Goal: Participate in discussion: Engage in conversation with other users on a specific topic

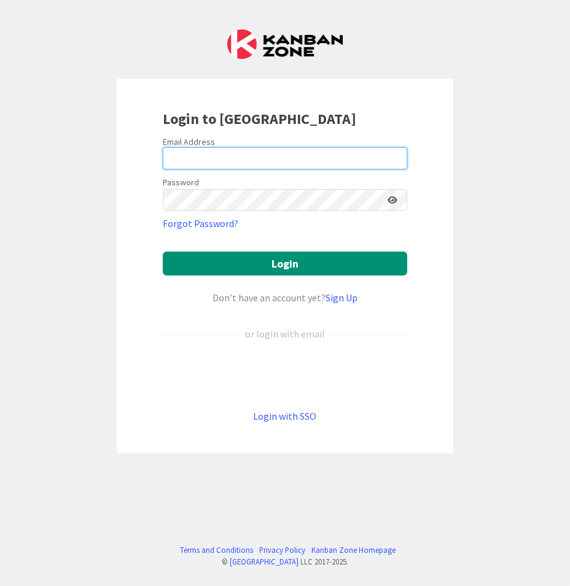
type input "[PERSON_NAME][EMAIL_ADDRESS][PERSON_NAME][DOMAIN_NAME][US_STATE]"
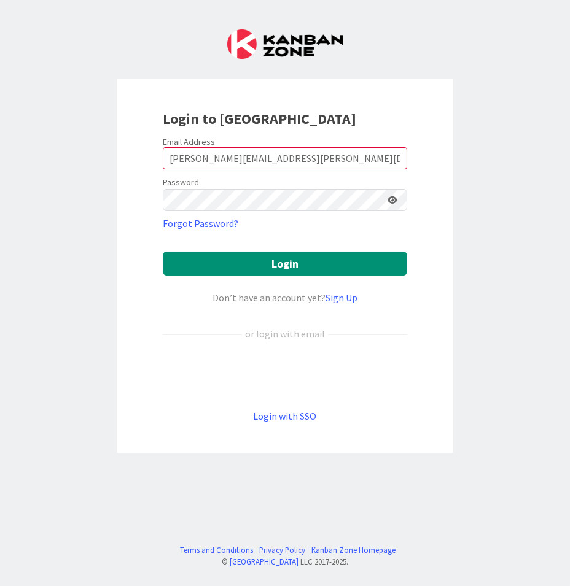
click at [393, 203] on icon at bounding box center [392, 200] width 10 height 9
click at [388, 198] on icon at bounding box center [391, 200] width 11 height 9
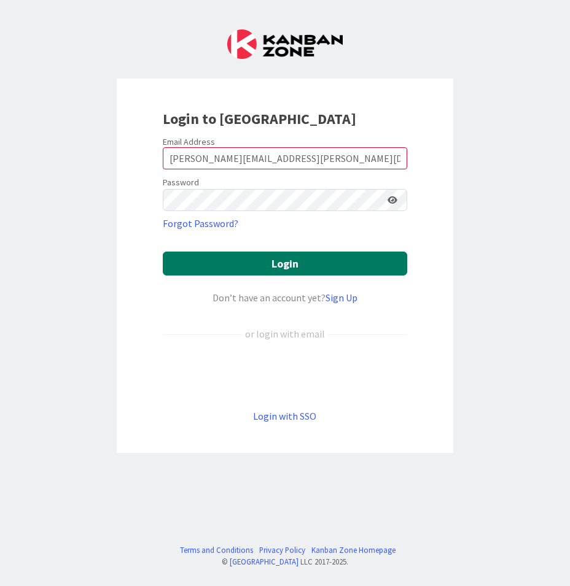
click at [295, 264] on button "Login" at bounding box center [285, 264] width 244 height 24
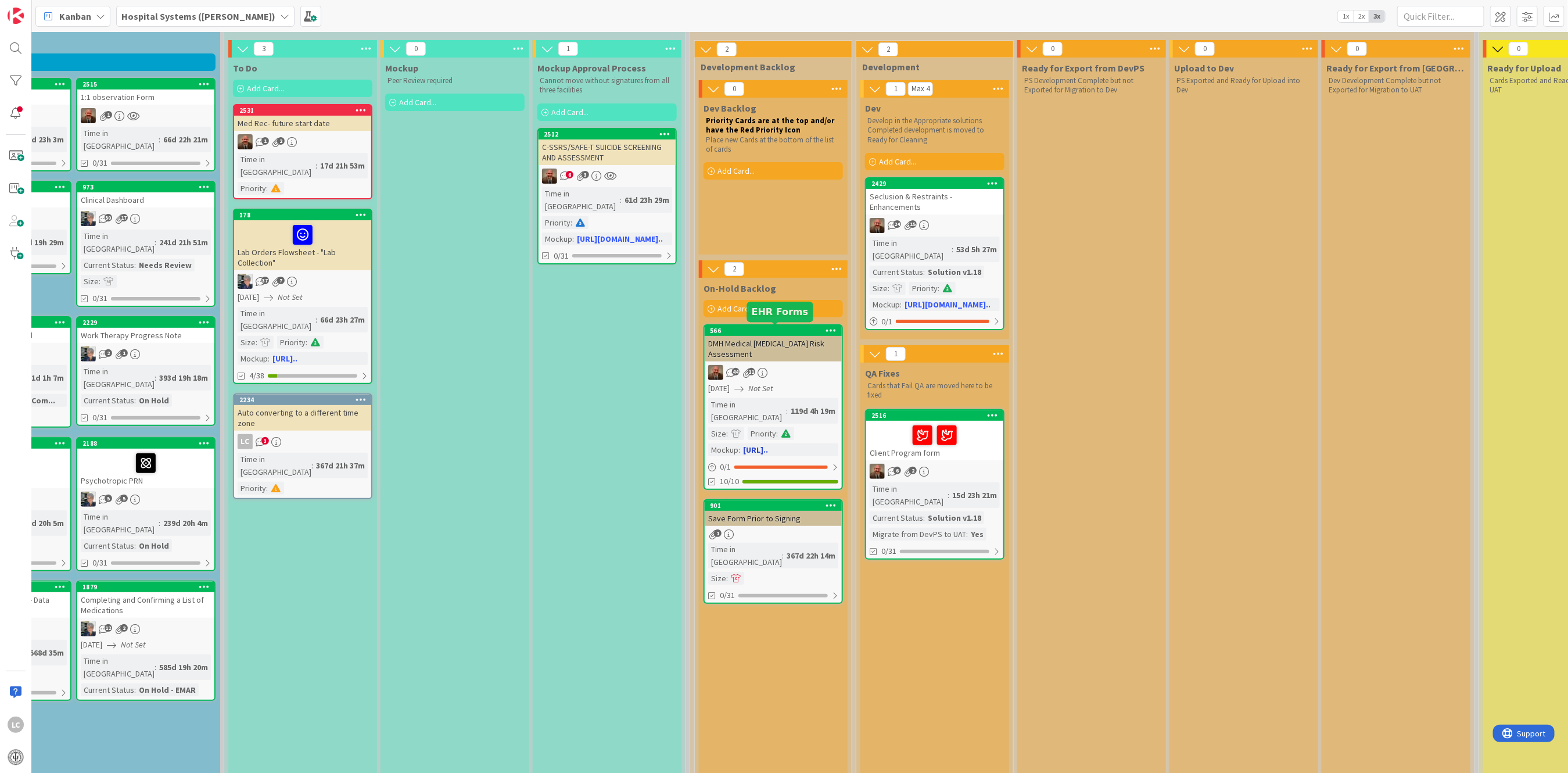
scroll to position [154, 270]
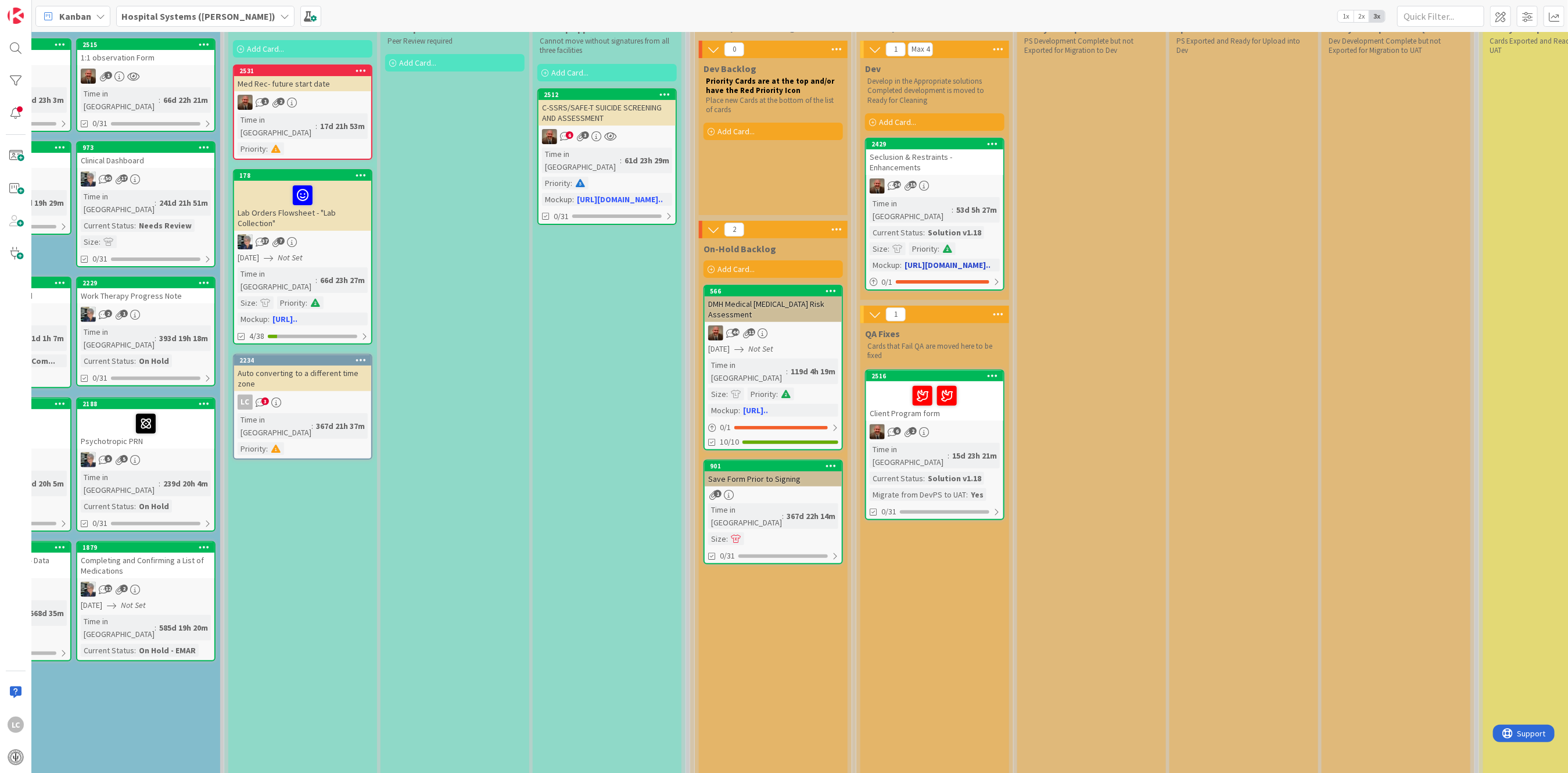
click at [535, 183] on link "2429 Seclusion & Restraints - Enhancements 24 15 Time in [GEOGRAPHIC_DATA] : 53…" at bounding box center [935, 213] width 139 height 153
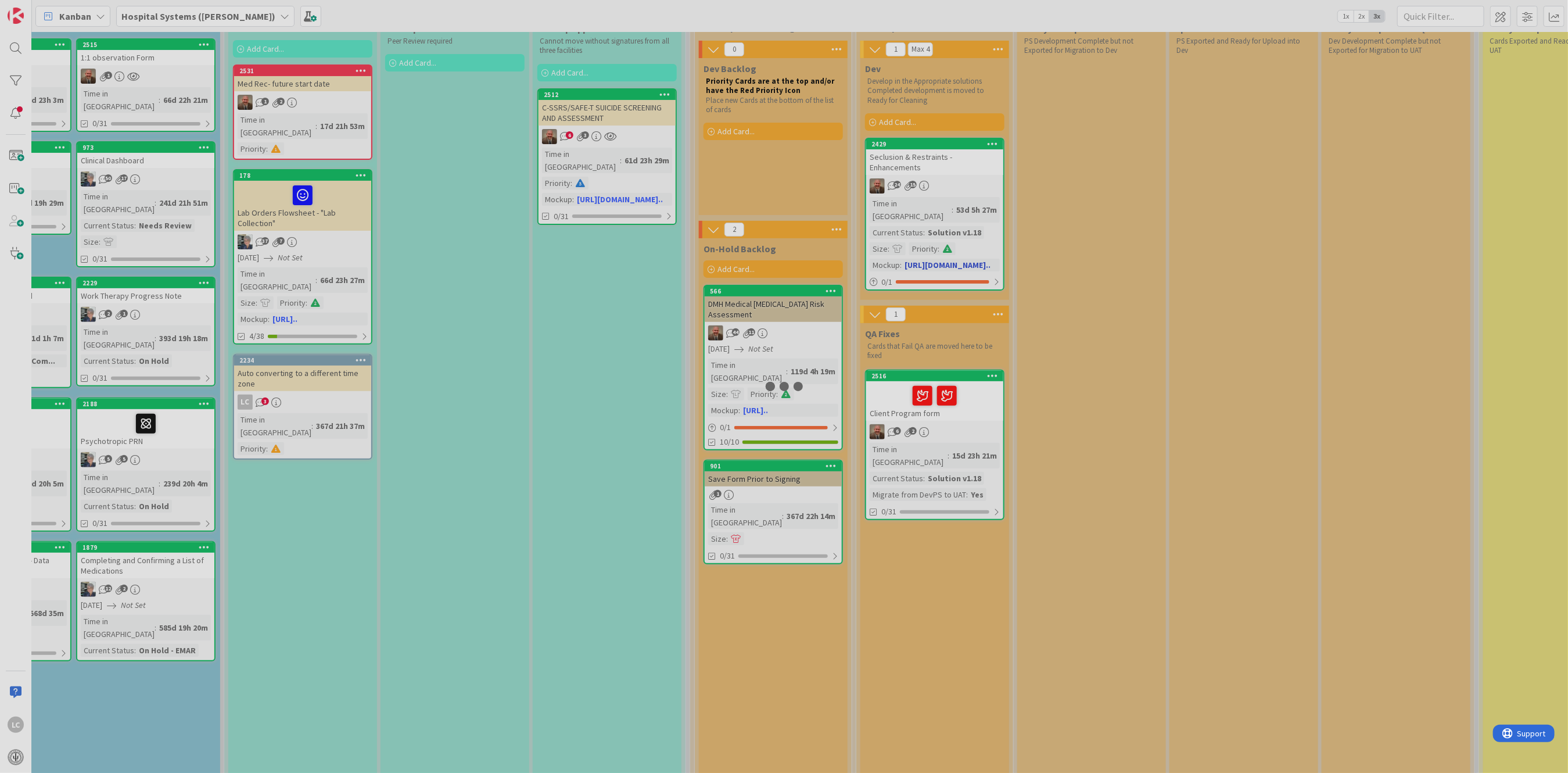
click at [535, 183] on div at bounding box center [784, 386] width 1568 height 773
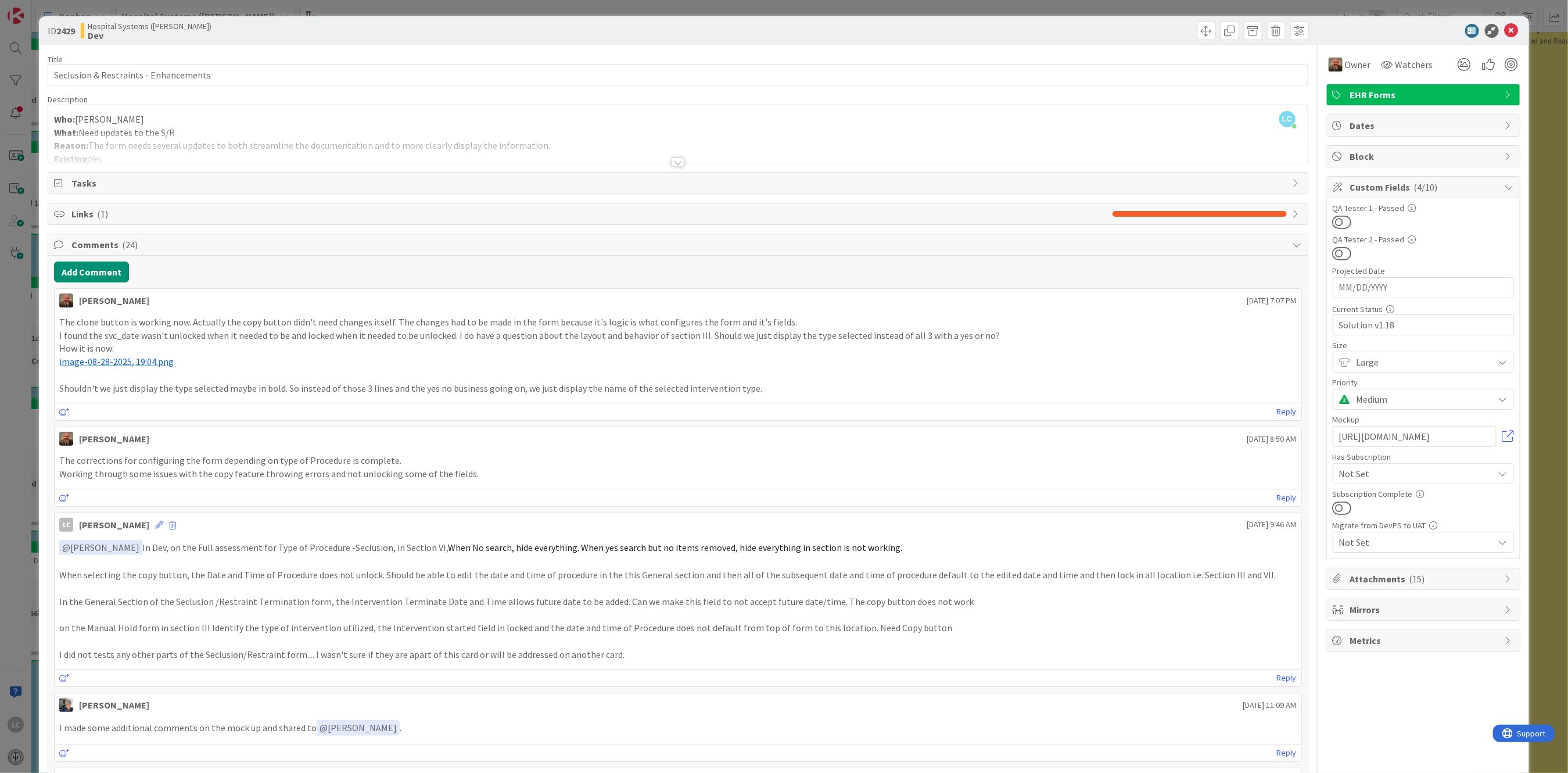
click at [130, 365] on span "image-08-28-2025, 19:04.png" at bounding box center [116, 362] width 115 height 11
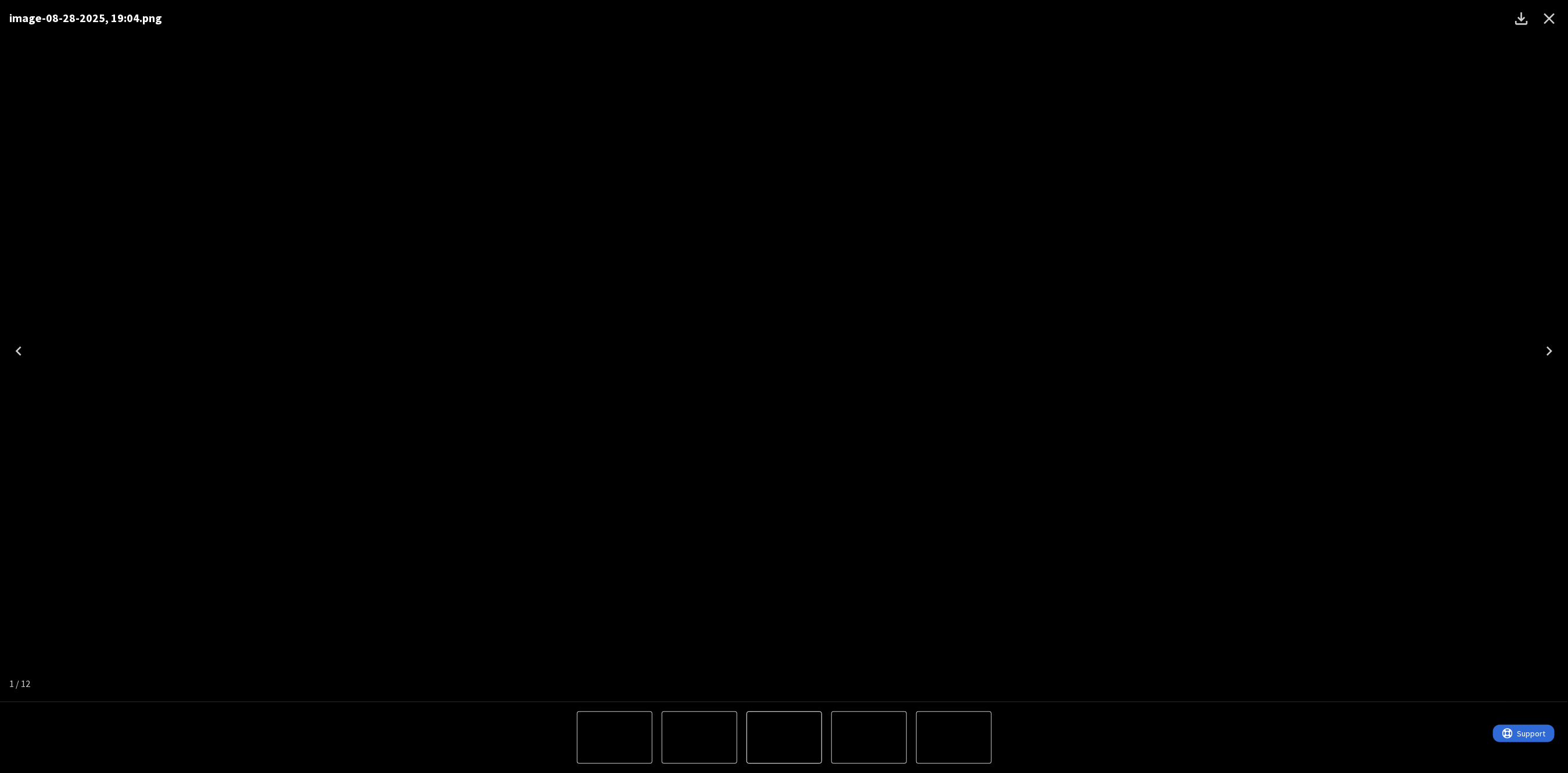
click at [535, 14] on icon "Close" at bounding box center [1550, 19] width 11 height 11
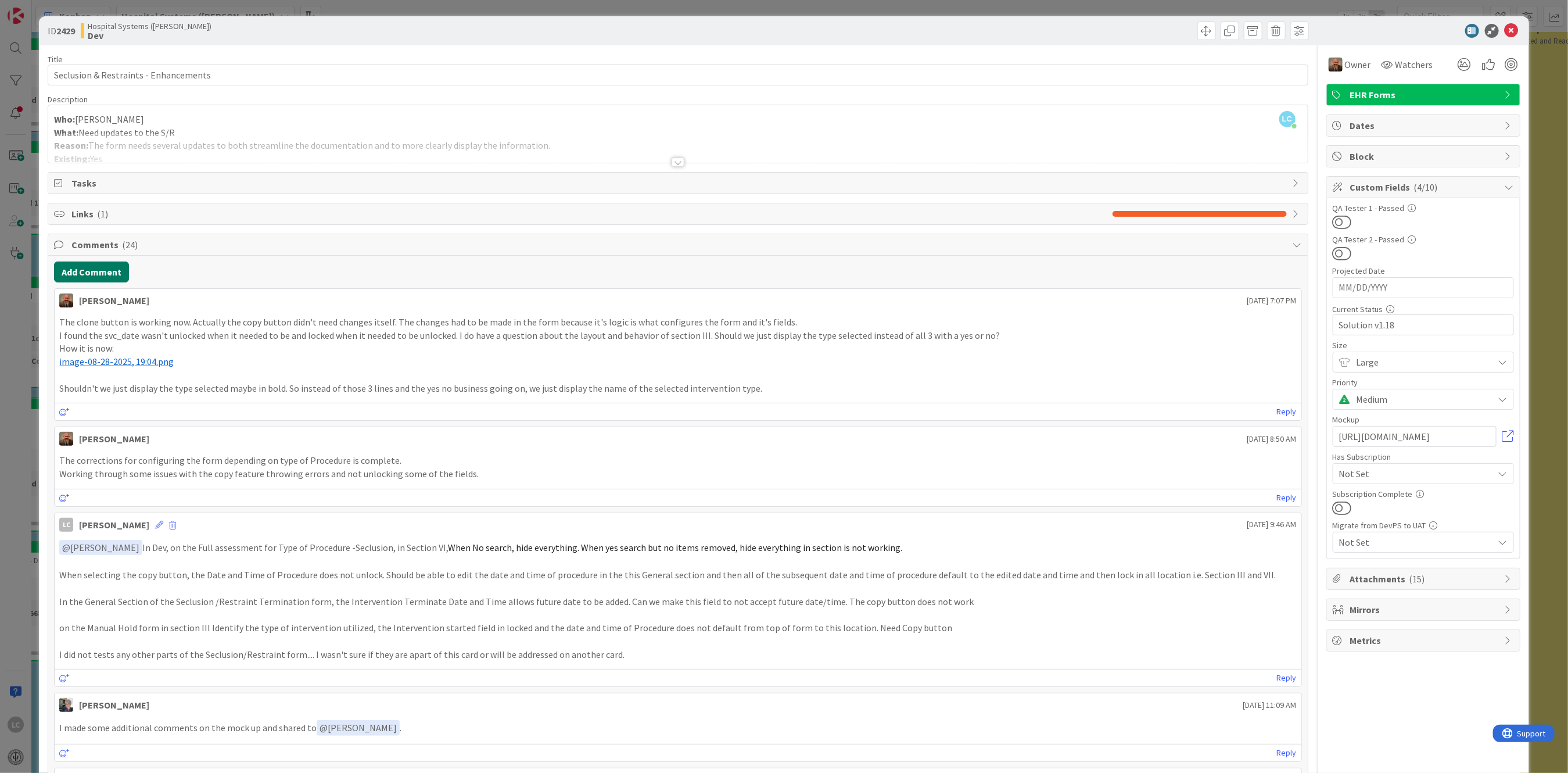
click at [75, 269] on button "Add Comment" at bounding box center [91, 272] width 75 height 21
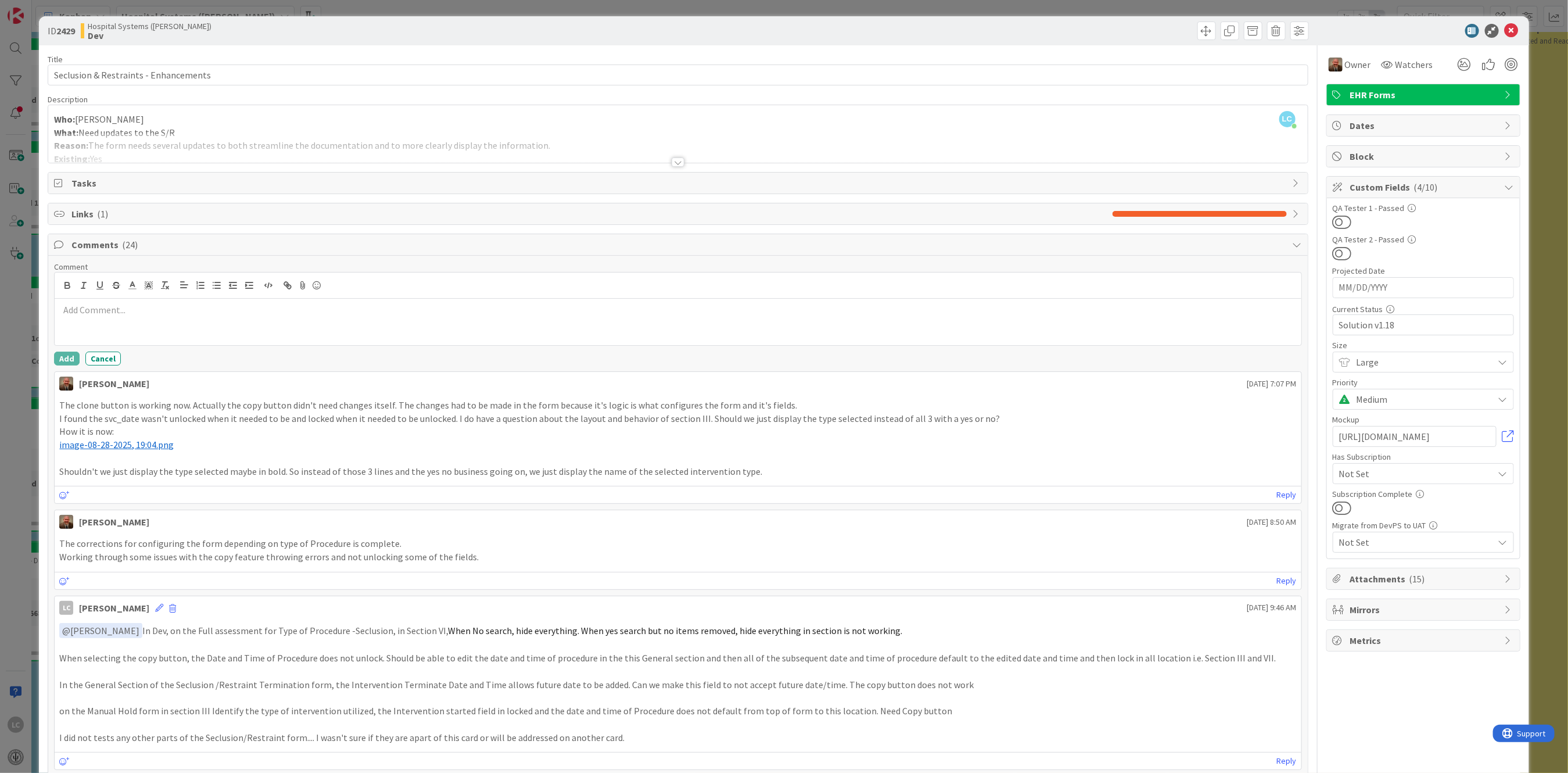
drag, startPoint x: 1152, startPoint y: 440, endPoint x: 1225, endPoint y: 453, distance: 74.1
click at [535, 441] on p "﻿ image-08-28-2025, 19:04.png ﻿" at bounding box center [678, 445] width 1238 height 13
click at [535, 494] on link "Reply" at bounding box center [1287, 494] width 20 height 14
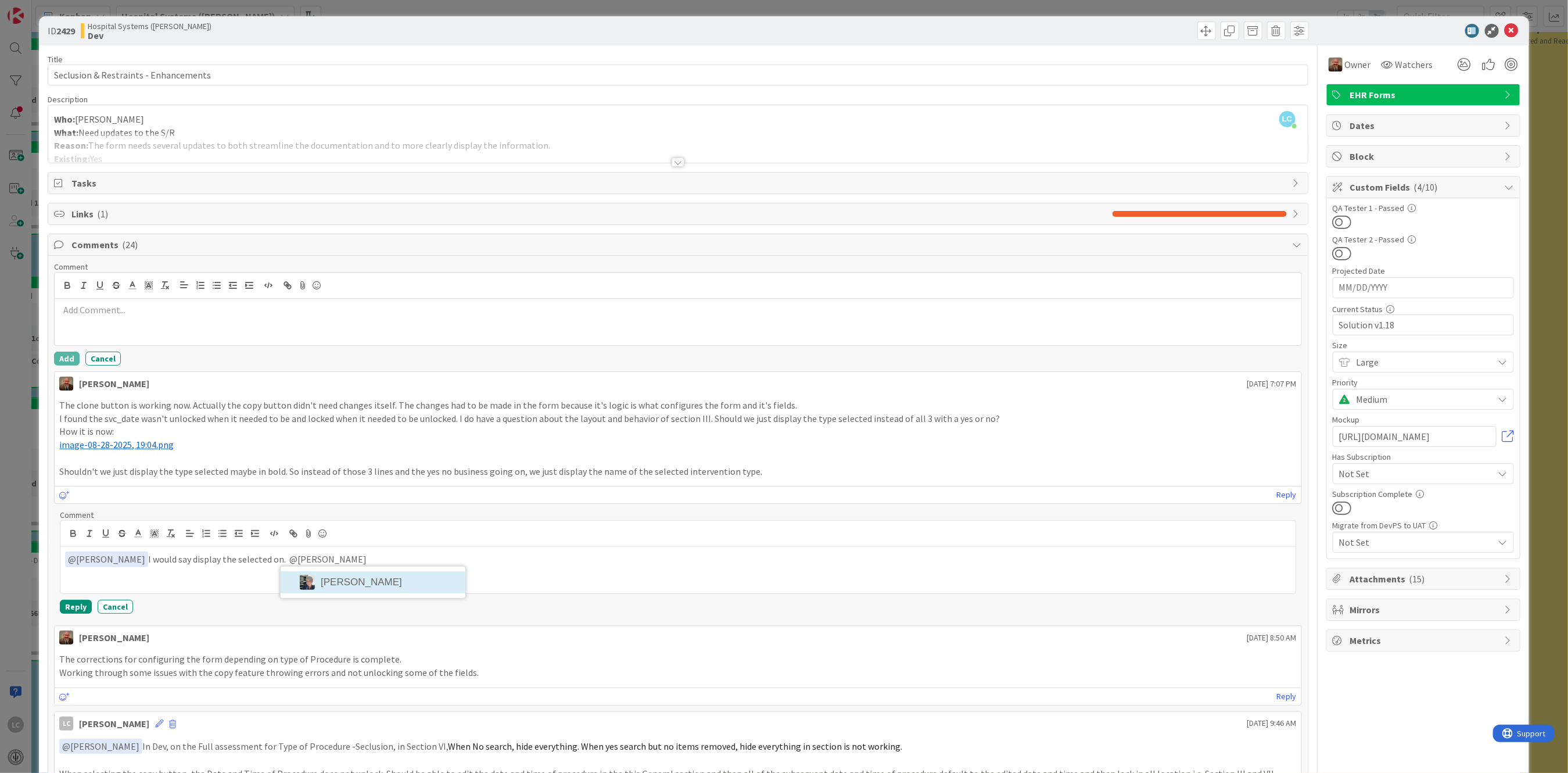
drag, startPoint x: 342, startPoint y: 585, endPoint x: 356, endPoint y: 573, distance: 18.4
click at [341, 552] on li "[PERSON_NAME]" at bounding box center [372, 582] width 185 height 22
drag, startPoint x: 471, startPoint y: 558, endPoint x: 73, endPoint y: 573, distance: 398.3
drag, startPoint x: 97, startPoint y: 562, endPoint x: 457, endPoint y: 564, distance: 360.0
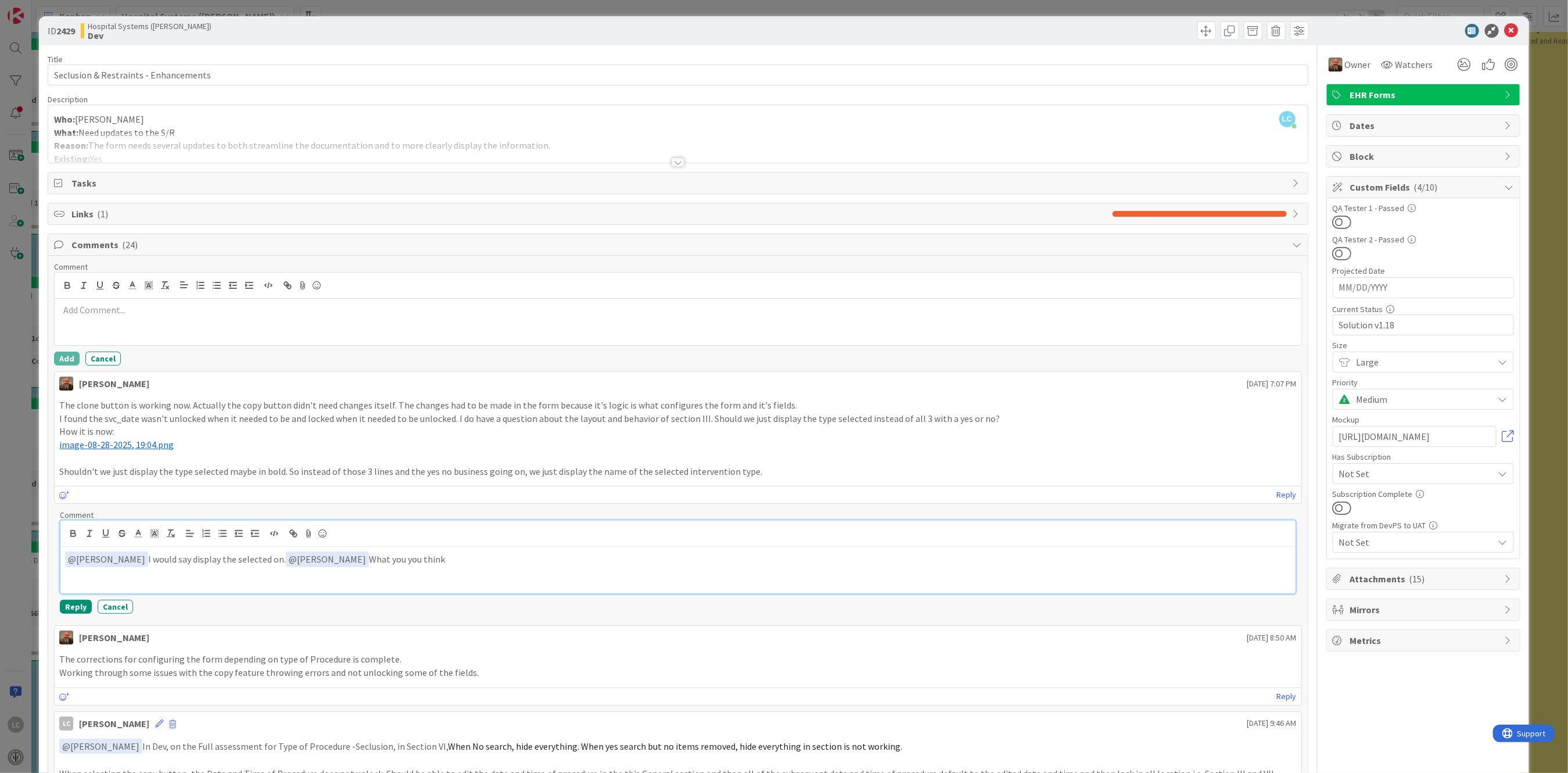
click at [457, 552] on p "﻿ @ [PERSON_NAME] ﻿ I would say display the selected on. ﻿ @ [PERSON_NAME] ﻿ Wh…" at bounding box center [678, 559] width 1225 height 16
click at [114, 552] on button "Cancel" at bounding box center [115, 606] width 35 height 14
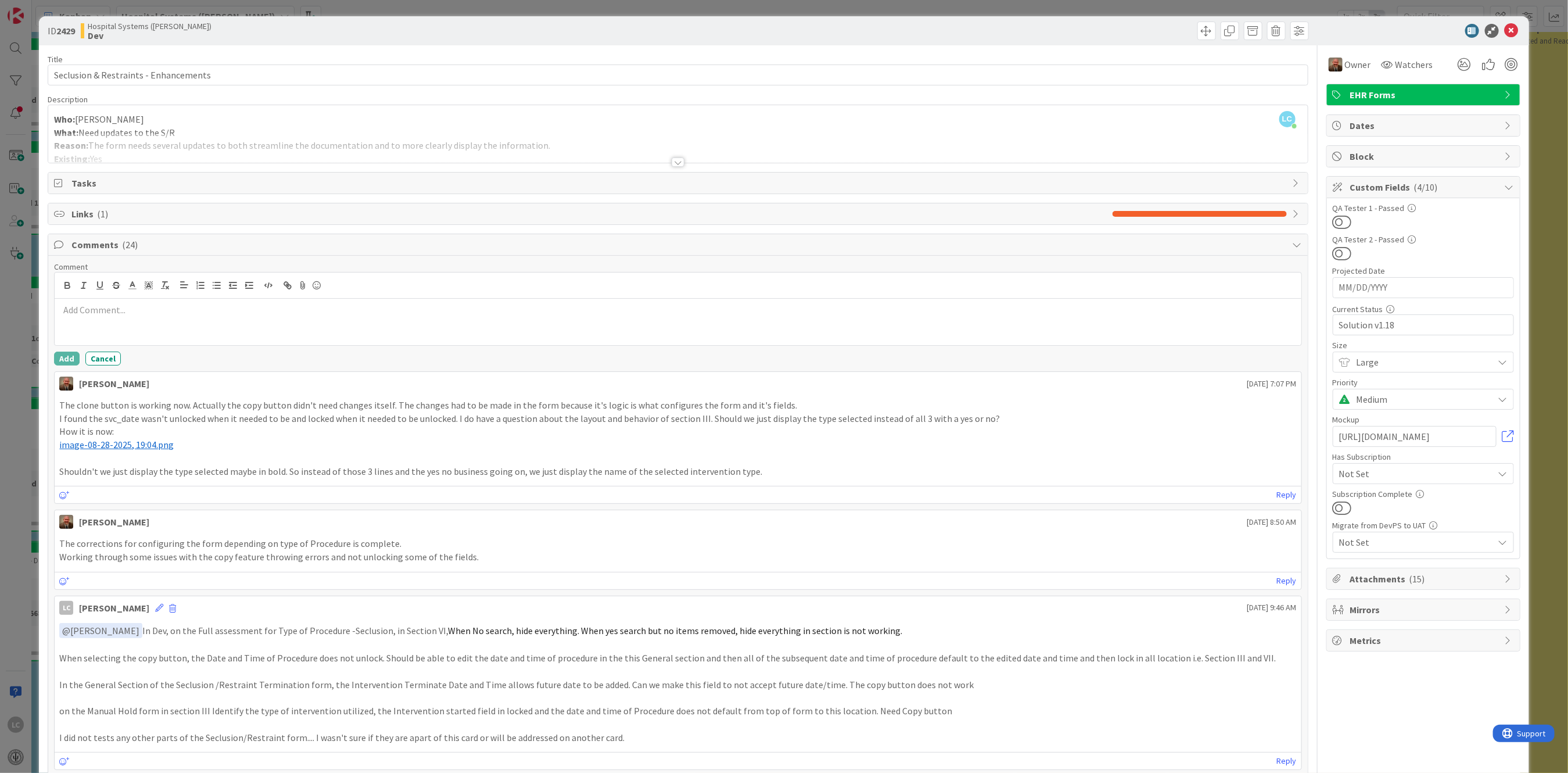
click at [214, 437] on p "How it is now:" at bounding box center [678, 432] width 1238 height 13
click at [456, 446] on p "﻿ image-08-28-2025, 19:04.png ﻿" at bounding box center [678, 445] width 1238 height 13
click at [457, 446] on p "﻿ image-08-28-2025, 19:04.png ﻿" at bounding box center [678, 445] width 1238 height 13
click at [535, 494] on link "Reply" at bounding box center [1287, 494] width 20 height 14
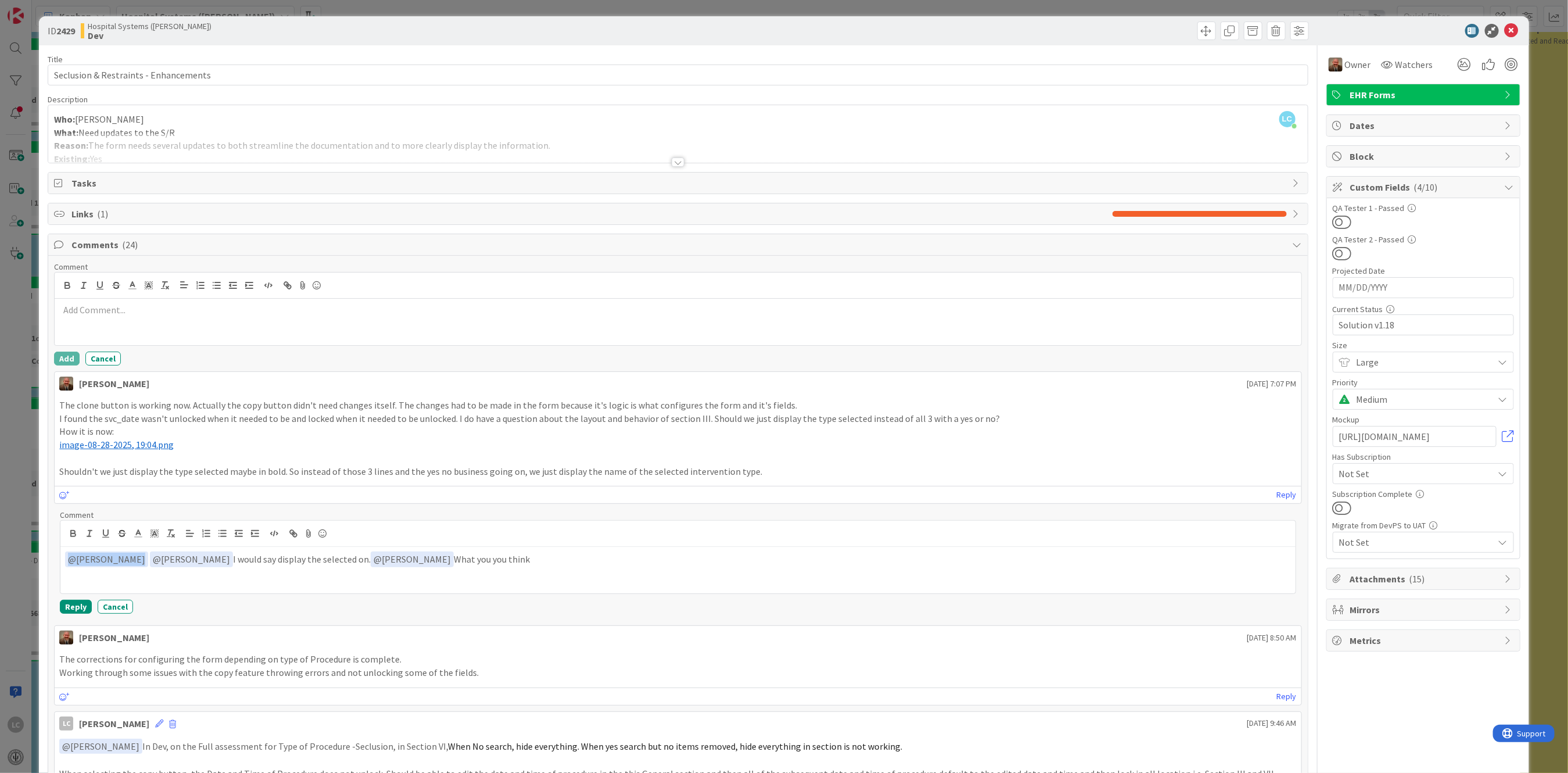
drag, startPoint x: 138, startPoint y: 559, endPoint x: 59, endPoint y: 561, distance: 79.0
click at [59, 552] on div "Comment ﻿ @ [PERSON_NAME] ﻿ ﻿ @ [PERSON_NAME] ﻿ I would say display the selecte…" at bounding box center [678, 565] width 1248 height 110
click at [421, 552] on p "﻿ @ [PERSON_NAME] ﻿ I would say display the selected on. ﻿ @ [PERSON_NAME] ﻿ Wh…" at bounding box center [678, 559] width 1225 height 16
click at [364, 552] on p "﻿ @ [PERSON_NAME] ﻿ I would say display the selected on. ﻿ @ [PERSON_NAME] ﻿ Wh…" at bounding box center [678, 559] width 1225 height 16
click at [522, 552] on p "﻿ @ [PERSON_NAME] ﻿ I would say display the selected on. ﻿ @ [PERSON_NAME] ﻿ Wh…" at bounding box center [678, 559] width 1225 height 16
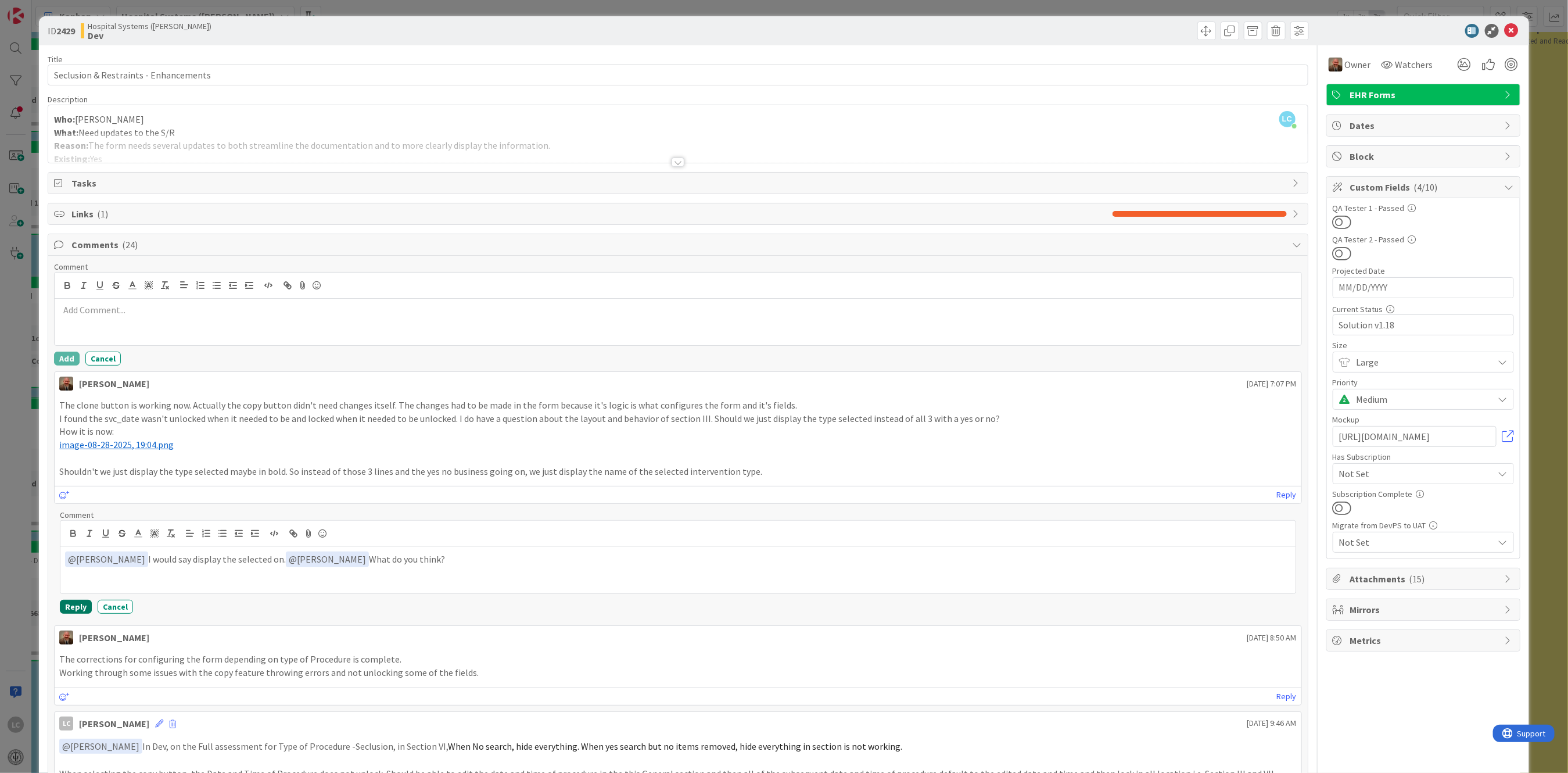
click at [65, 552] on button "Reply" at bounding box center [76, 606] width 32 height 14
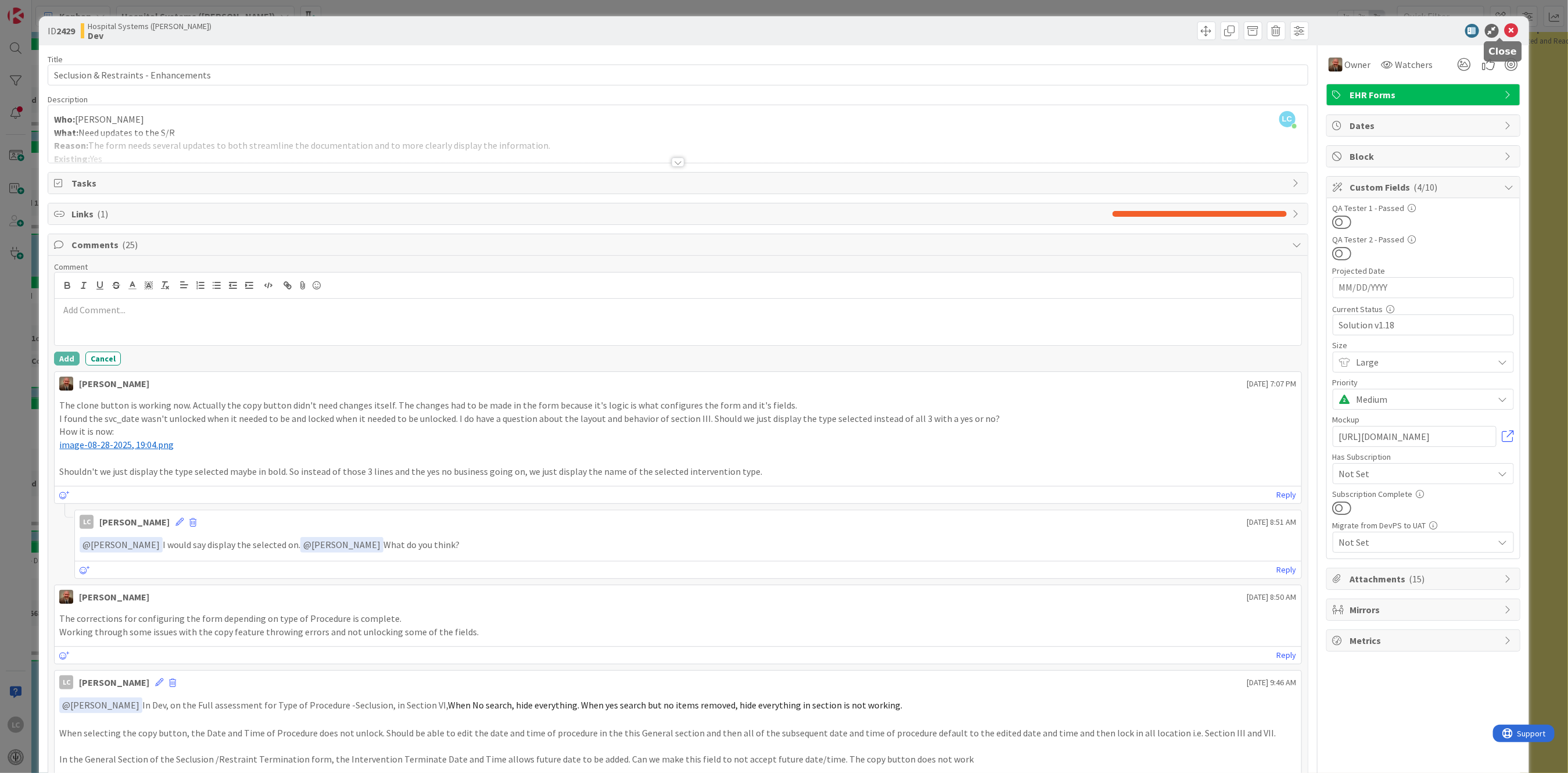
click at [535, 25] on icon at bounding box center [1512, 30] width 14 height 14
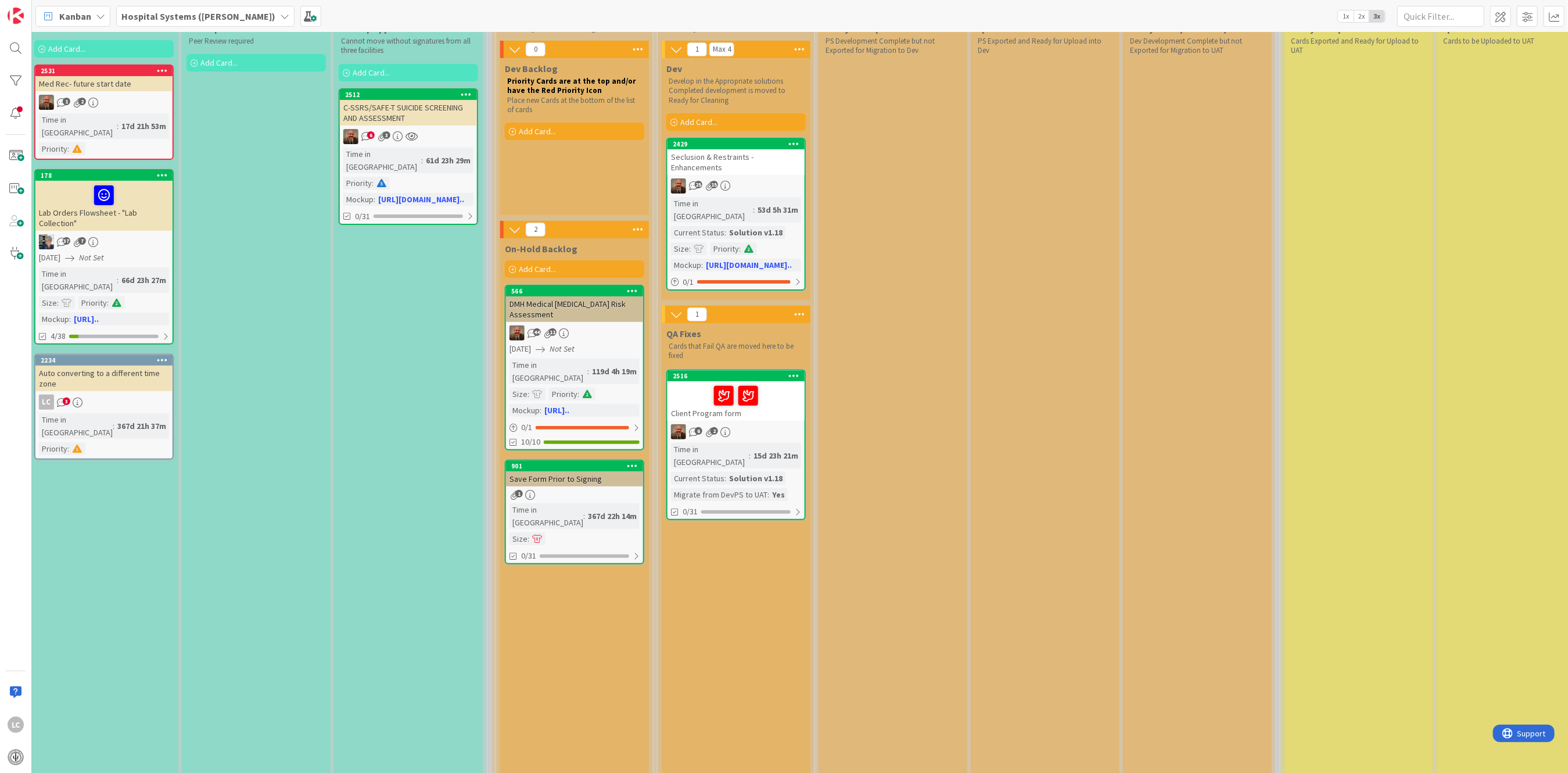
scroll to position [154, 449]
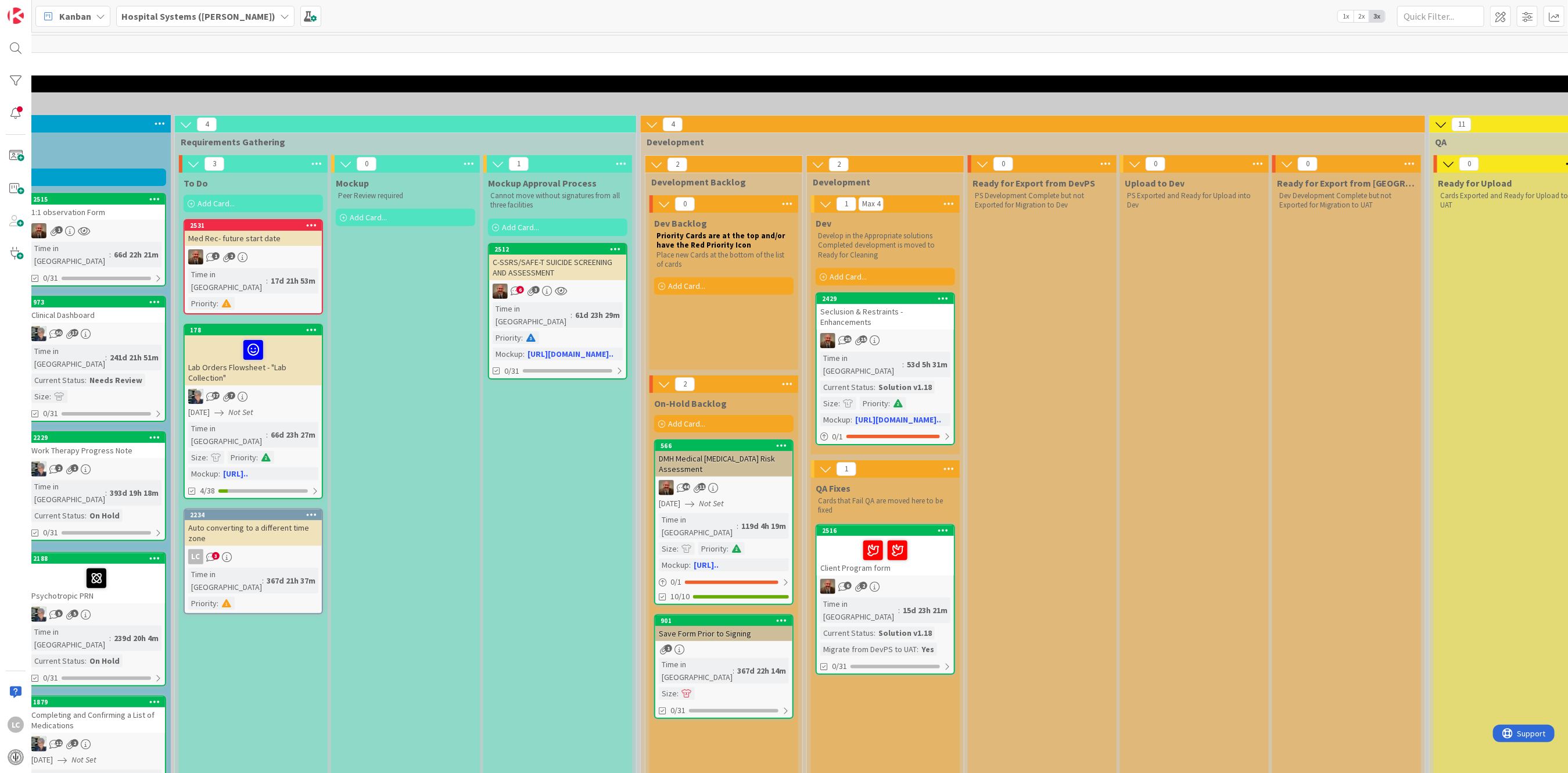
scroll to position [0, 229]
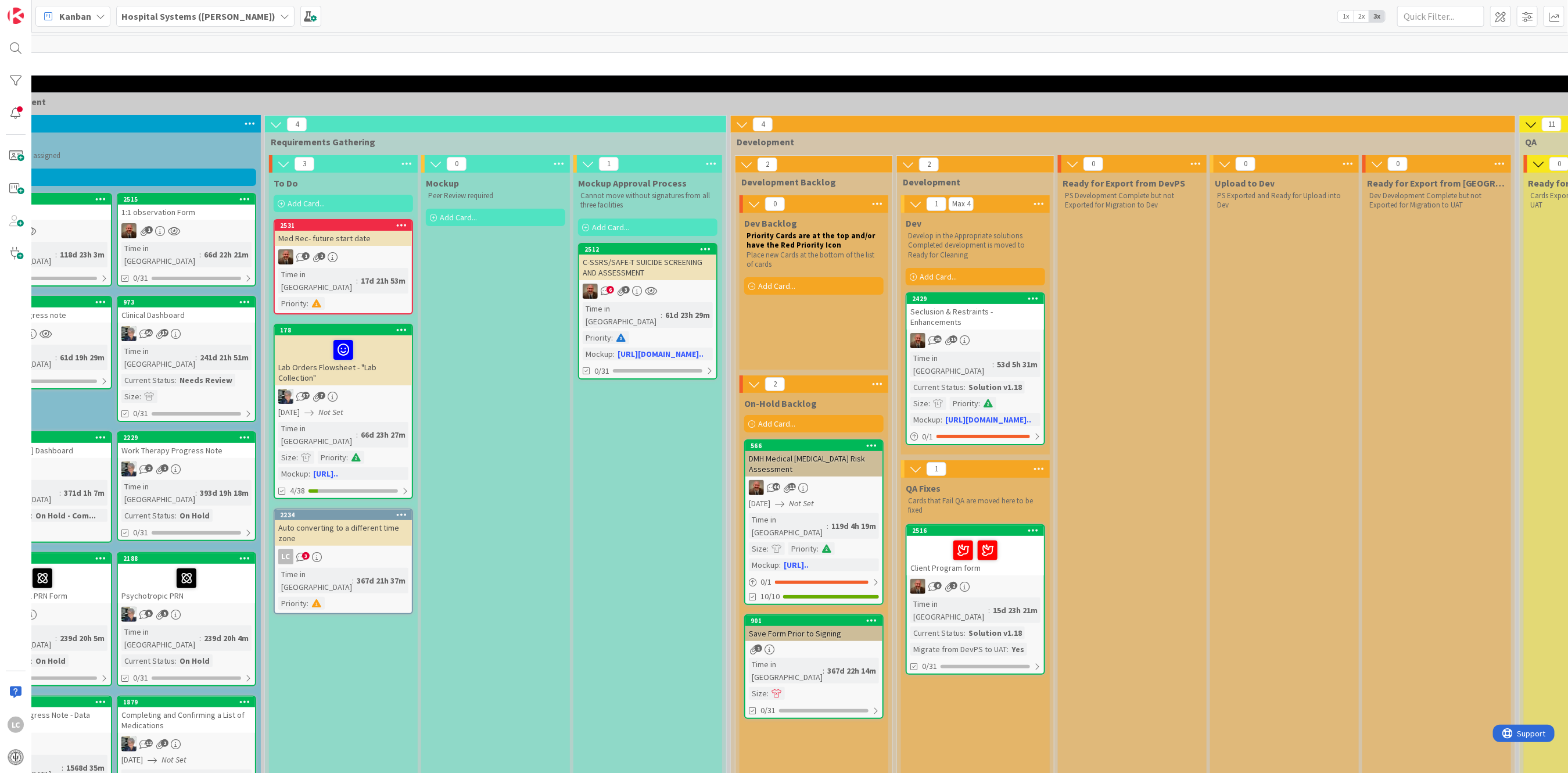
click at [535, 552] on div "6 2" at bounding box center [975, 586] width 137 height 15
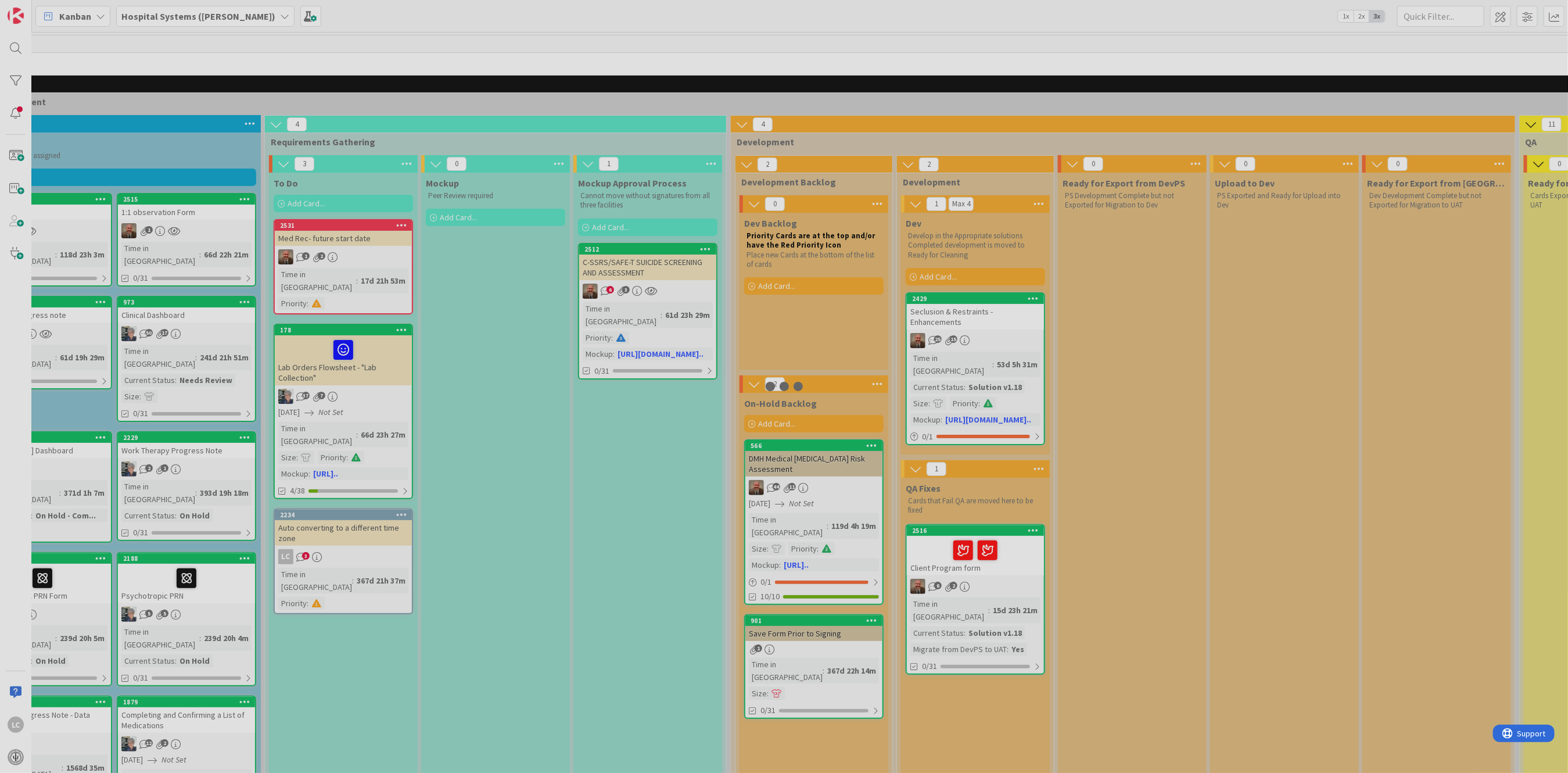
click at [535, 552] on div at bounding box center [784, 386] width 1568 height 773
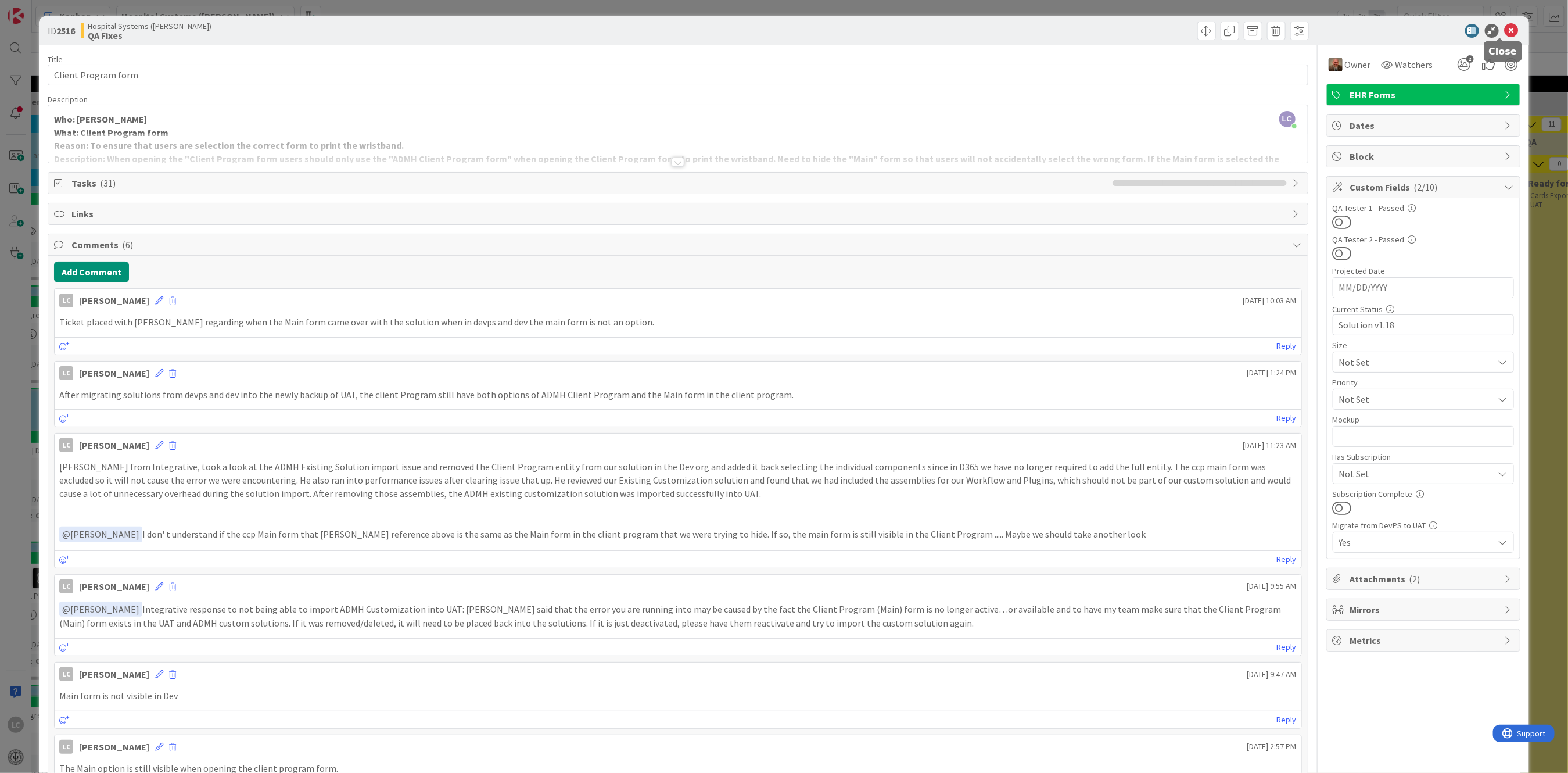
click at [535, 30] on icon at bounding box center [1512, 30] width 14 height 14
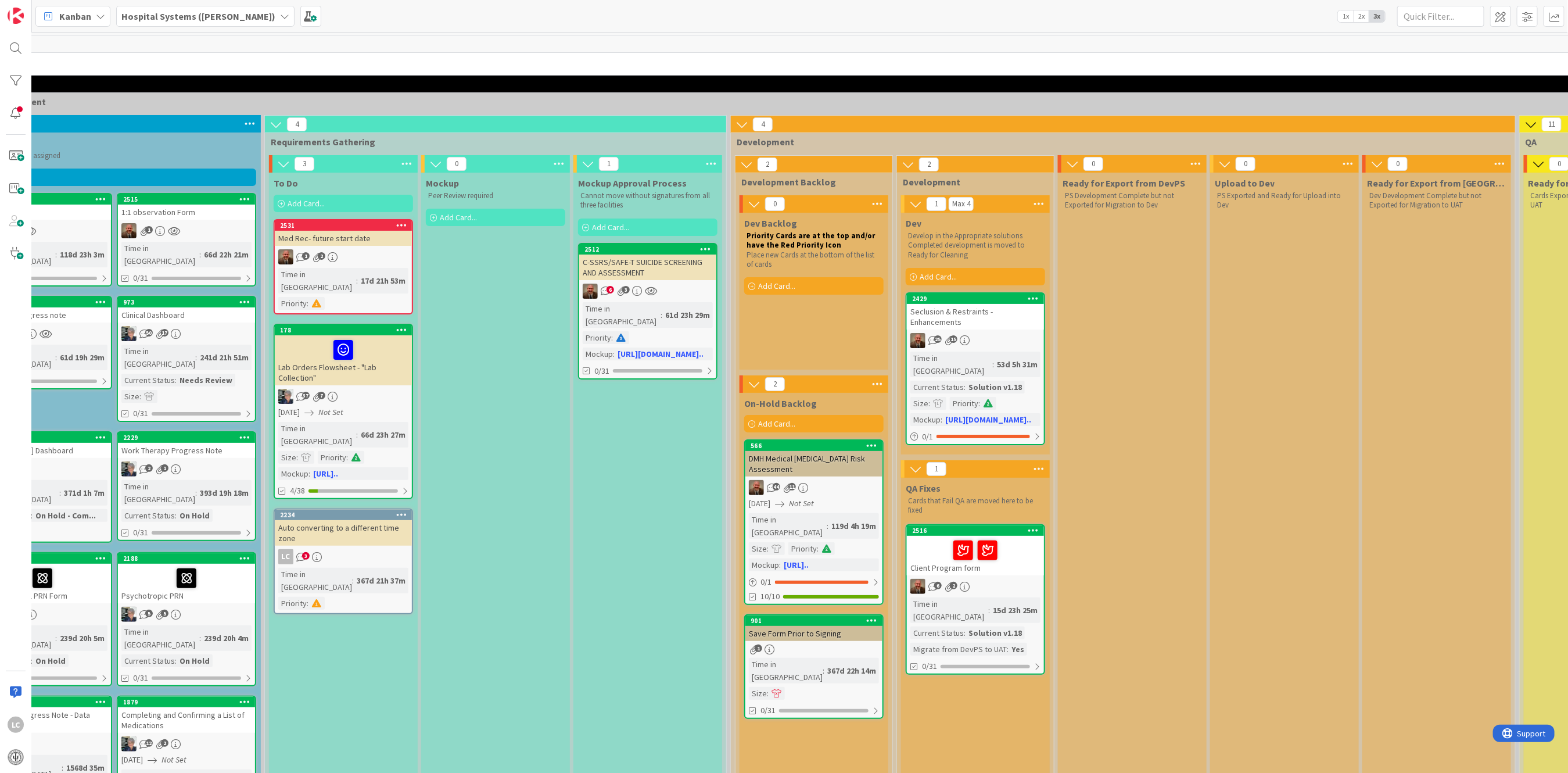
click at [535, 543] on div "Client Program form" at bounding box center [975, 556] width 137 height 40
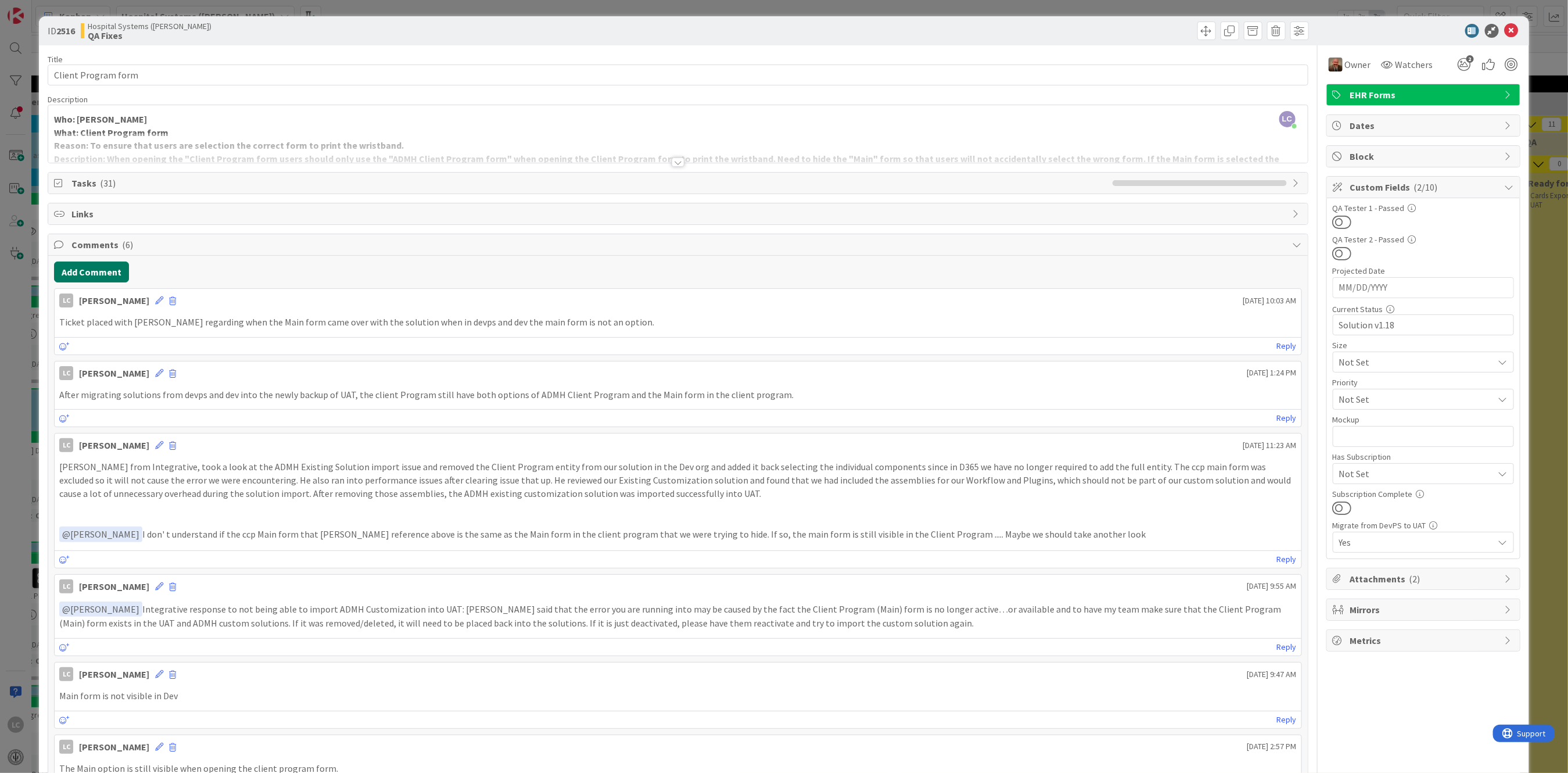
click at [92, 268] on button "Add Comment" at bounding box center [91, 272] width 75 height 21
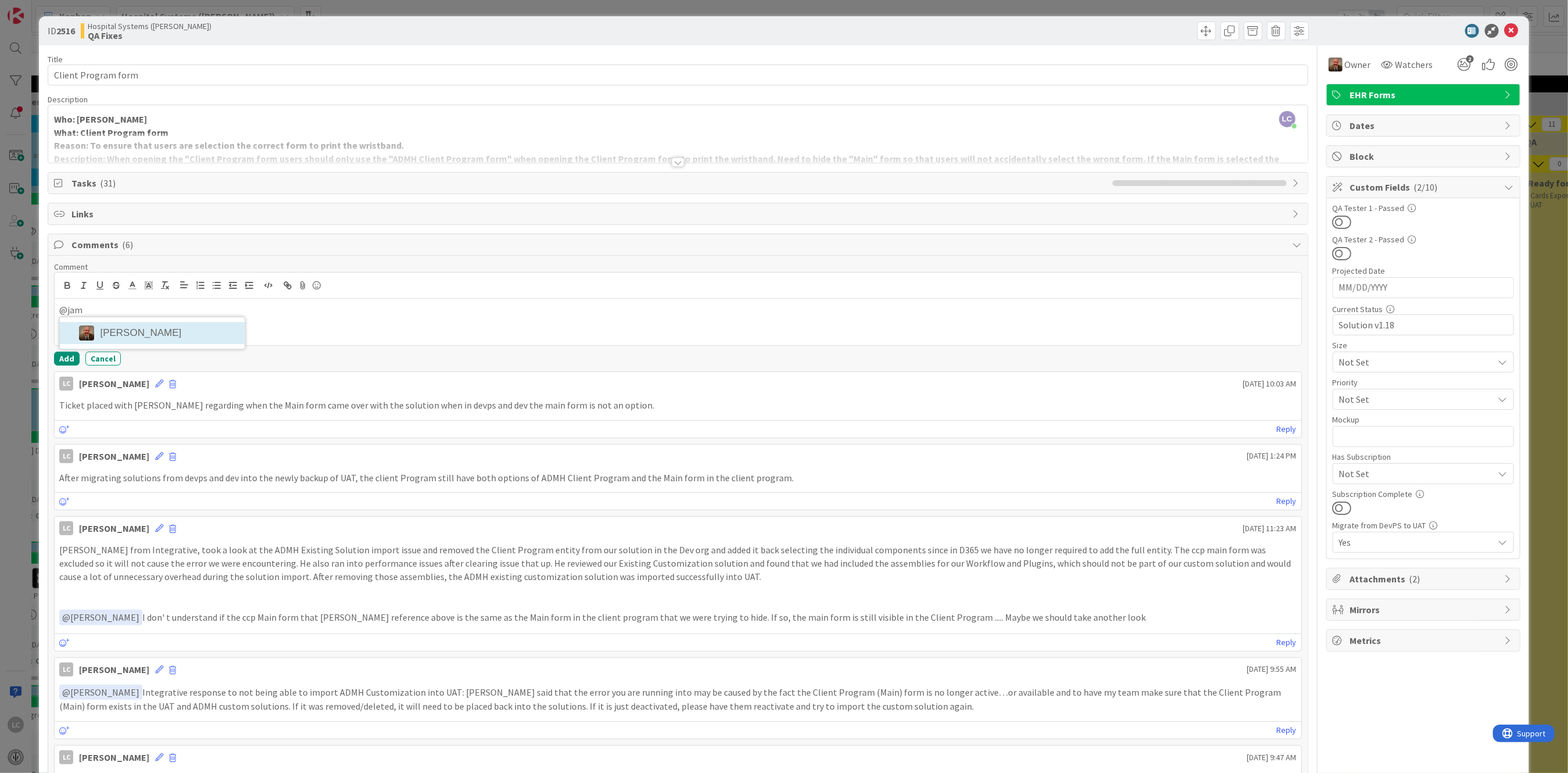
click at [122, 330] on li "[PERSON_NAME]" at bounding box center [151, 333] width 185 height 22
click at [255, 312] on span "He suggested looking at solution layers and removing any active layers, as the …" at bounding box center [478, 311] width 448 height 11
click at [57, 358] on button "Add" at bounding box center [66, 358] width 26 height 14
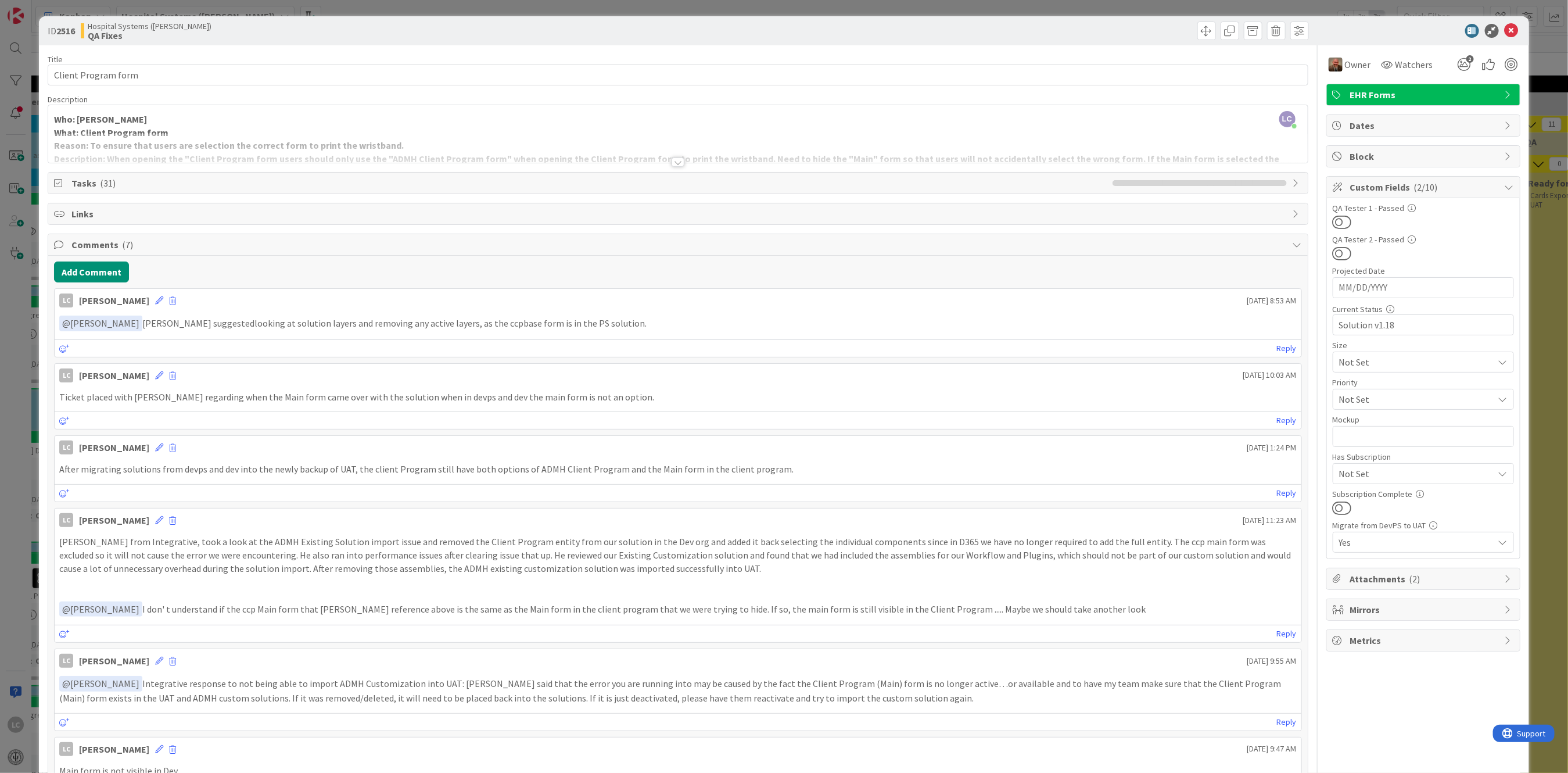
click at [165, 295] on div "LC [PERSON_NAME] [DATE] 8:53 AM" at bounding box center [678, 298] width 1246 height 19
click at [163, 297] on icon at bounding box center [159, 300] width 9 height 9
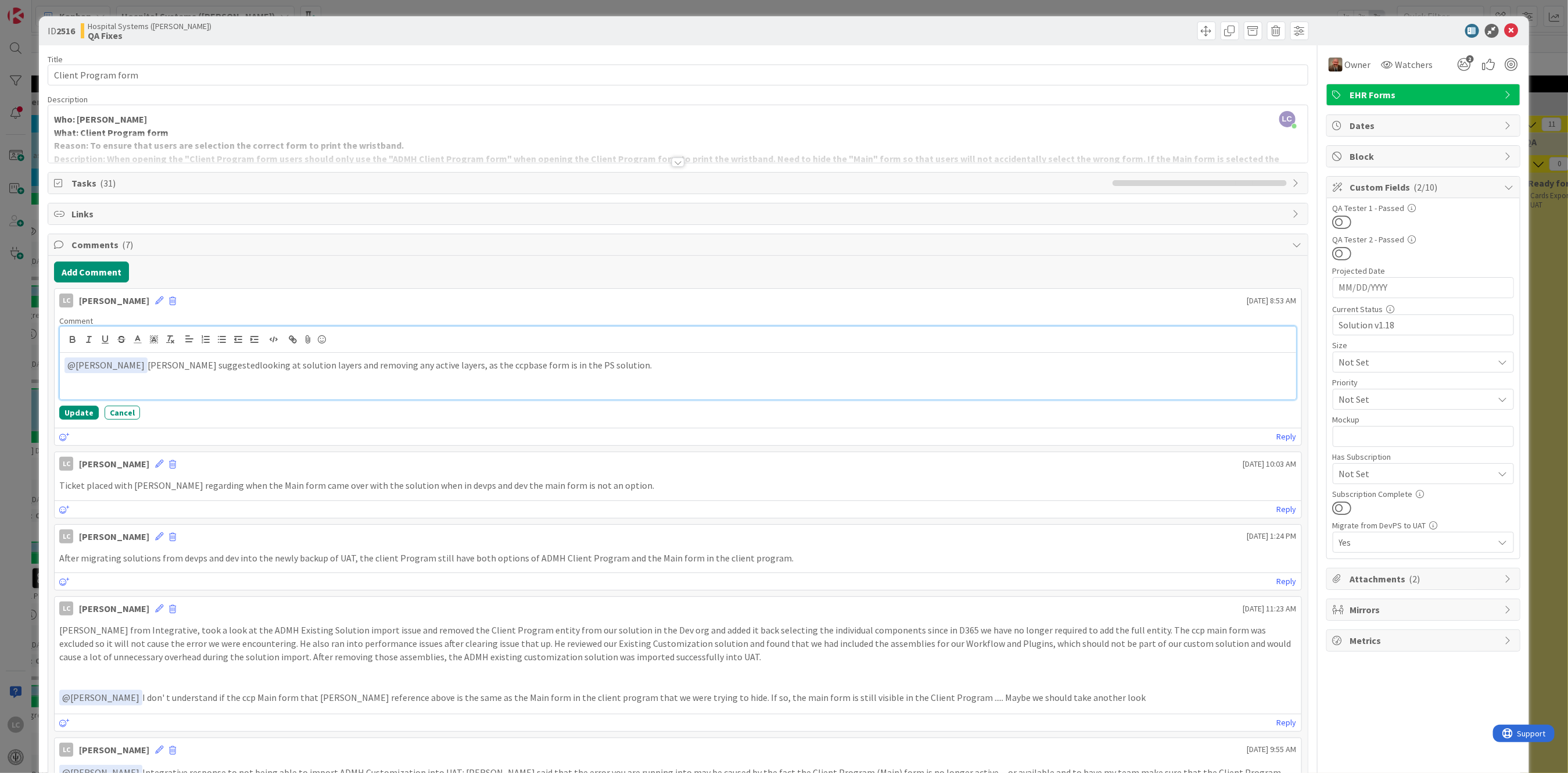
click at [140, 365] on p "﻿ @ [PERSON_NAME] ﻿ [PERSON_NAME] suggested looking at solution layers and remo…" at bounding box center [678, 365] width 1227 height 16
click at [165, 365] on p "﻿ @ [PERSON_NAME] ﻿ [PERSON_NAME] suggested looking at solution layers and remo…" at bounding box center [678, 365] width 1227 height 16
click at [68, 411] on button "Update" at bounding box center [80, 412] width 40 height 14
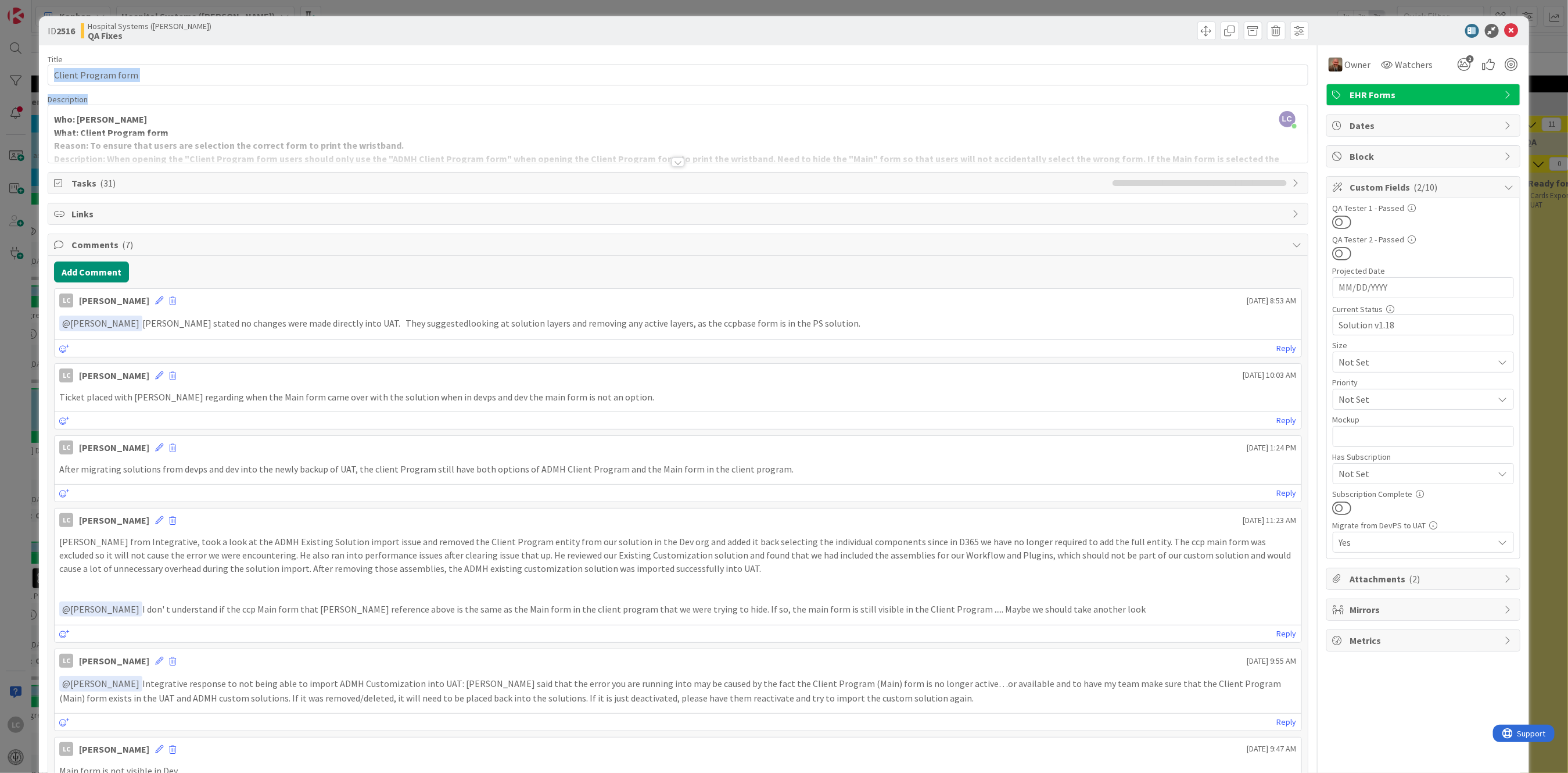
drag, startPoint x: 659, startPoint y: 53, endPoint x: 671, endPoint y: 97, distance: 45.6
click at [535, 97] on div "Title 19 / 128 Client Program form Description LC [PERSON_NAME] joined 3 m ago …" at bounding box center [677, 494] width 1260 height 899
click at [535, 32] on icon at bounding box center [1512, 30] width 14 height 14
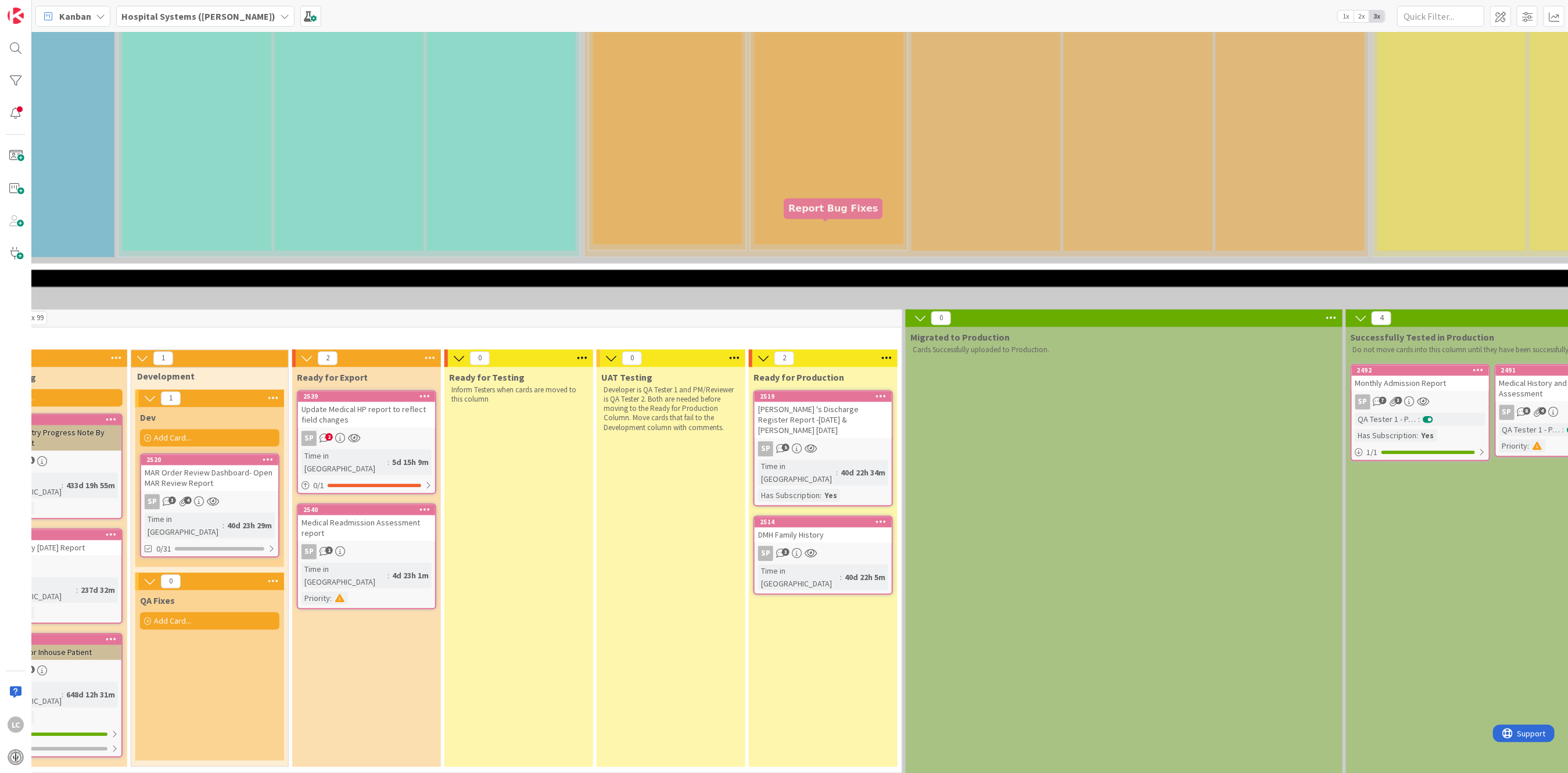
scroll to position [1705, 376]
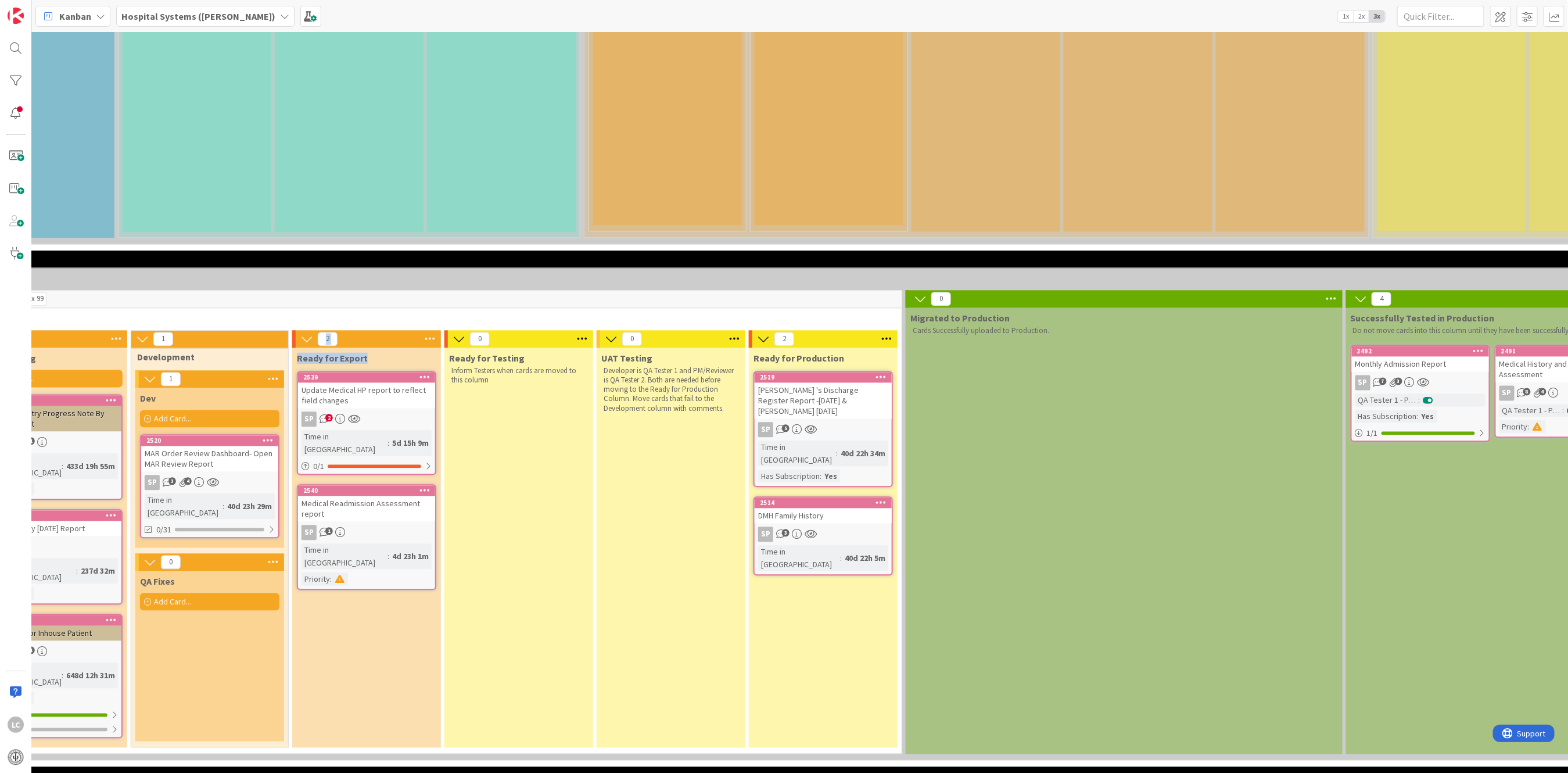
drag, startPoint x: 324, startPoint y: 588, endPoint x: 221, endPoint y: 589, distance: 103.0
click at [221, 552] on div "8 Max 99 In Progress 3 Dev Backlog Add Card... 2193 DMH Psychiatry Progress Not…" at bounding box center [438, 525] width 932 height 470
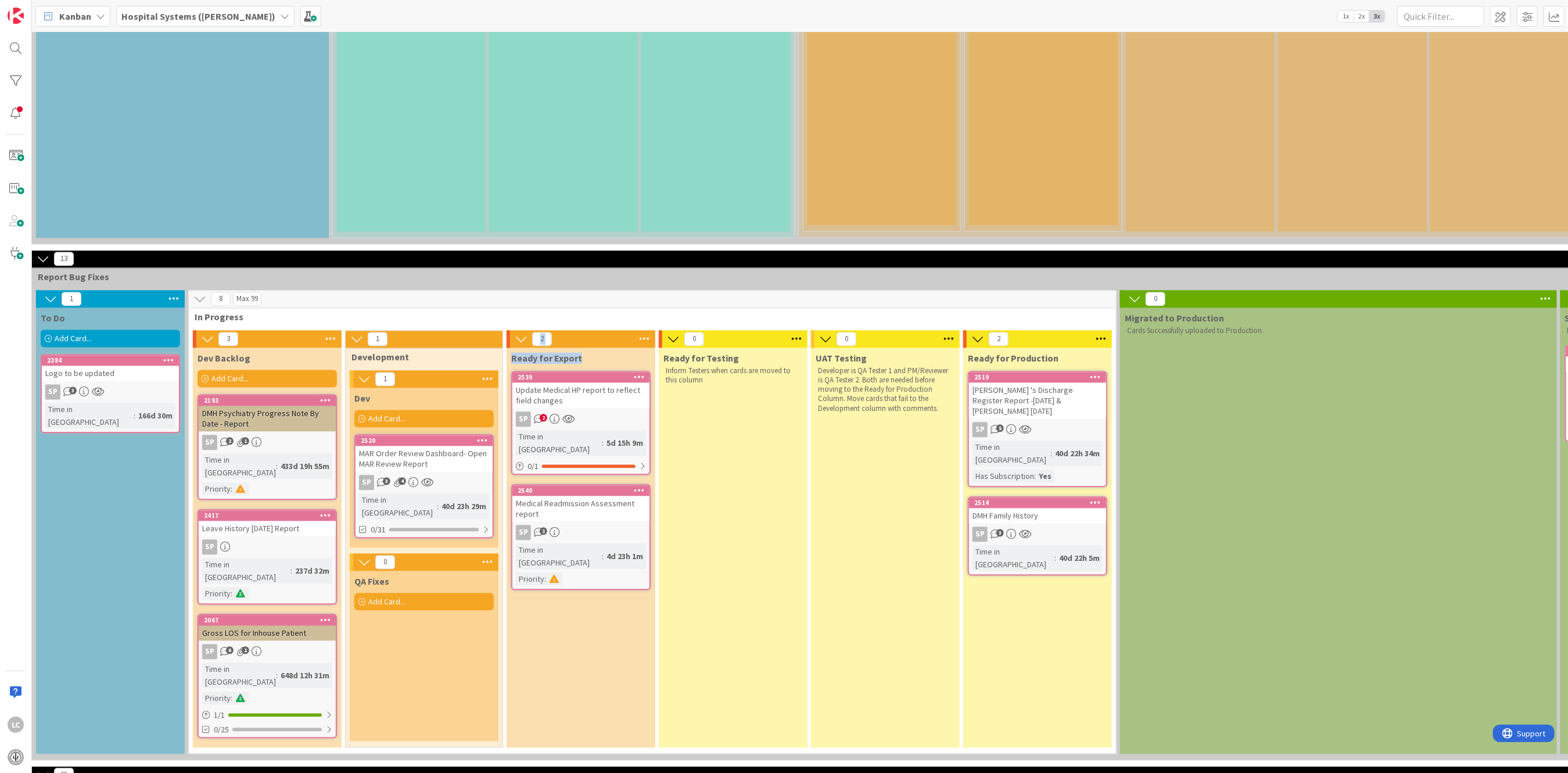
scroll to position [1705, 167]
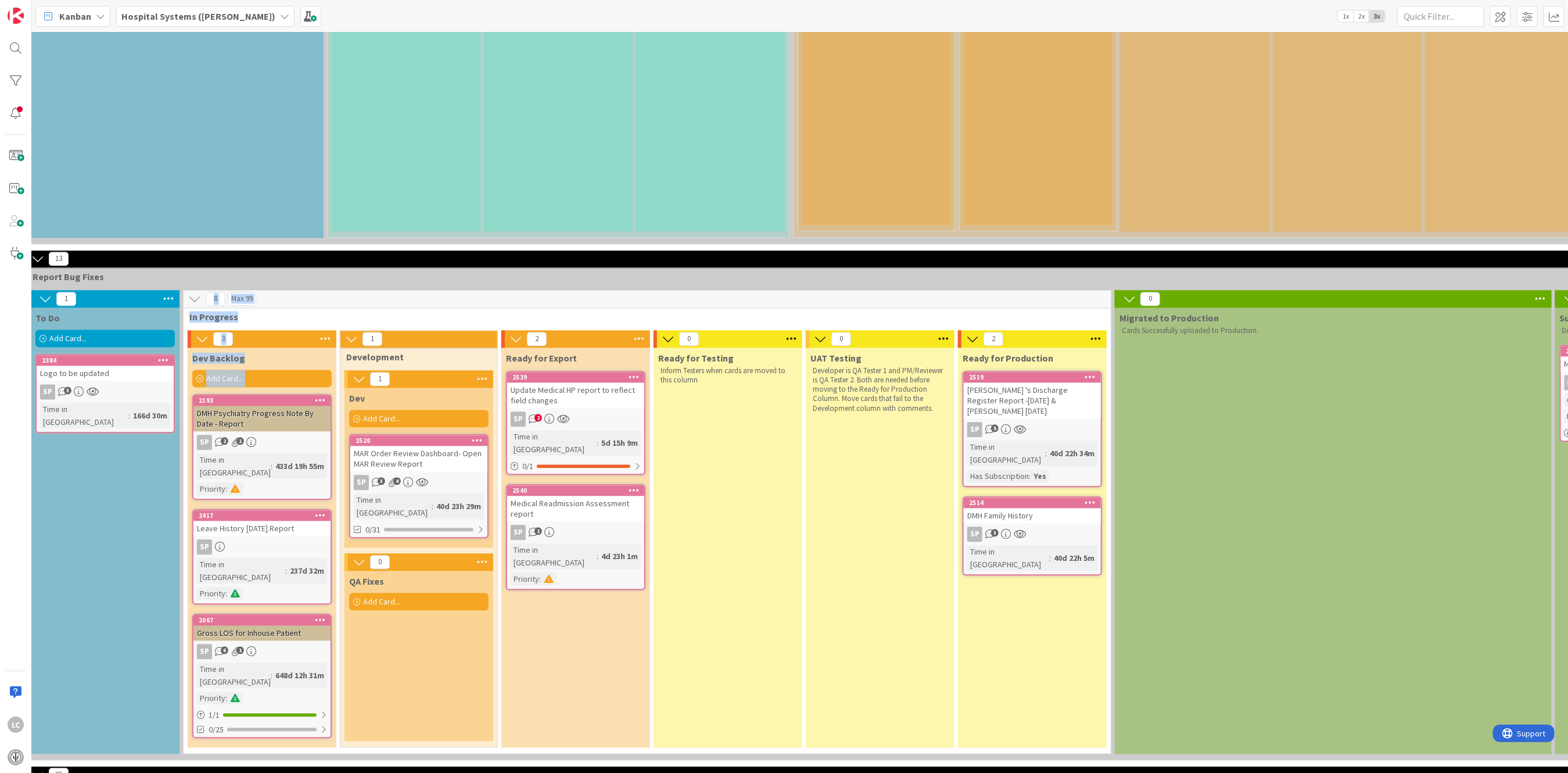
drag, startPoint x: 270, startPoint y: 591, endPoint x: 161, endPoint y: 592, distance: 109.0
click at [161, 552] on div "1 To Do Add Card... 2384 Logo to be updated SP 3 Time in [GEOGRAPHIC_DATA] : 16…" at bounding box center [1088, 525] width 2117 height 470
click at [535, 528] on div "Ready for Export 2539 Update Medical HP report to reflect field changes SP 2 Ti…" at bounding box center [576, 548] width 149 height 400
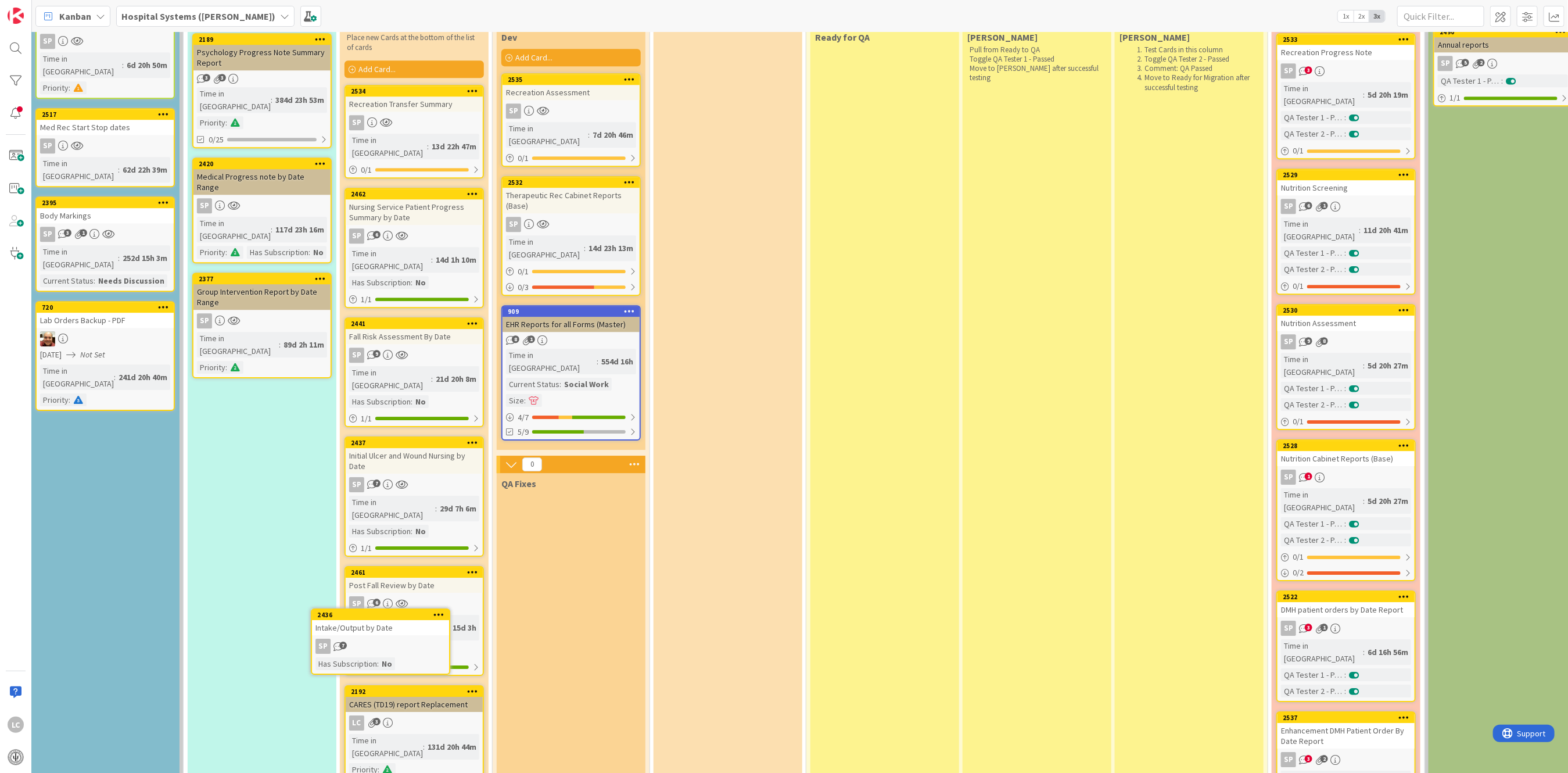
scroll to position [2639, 167]
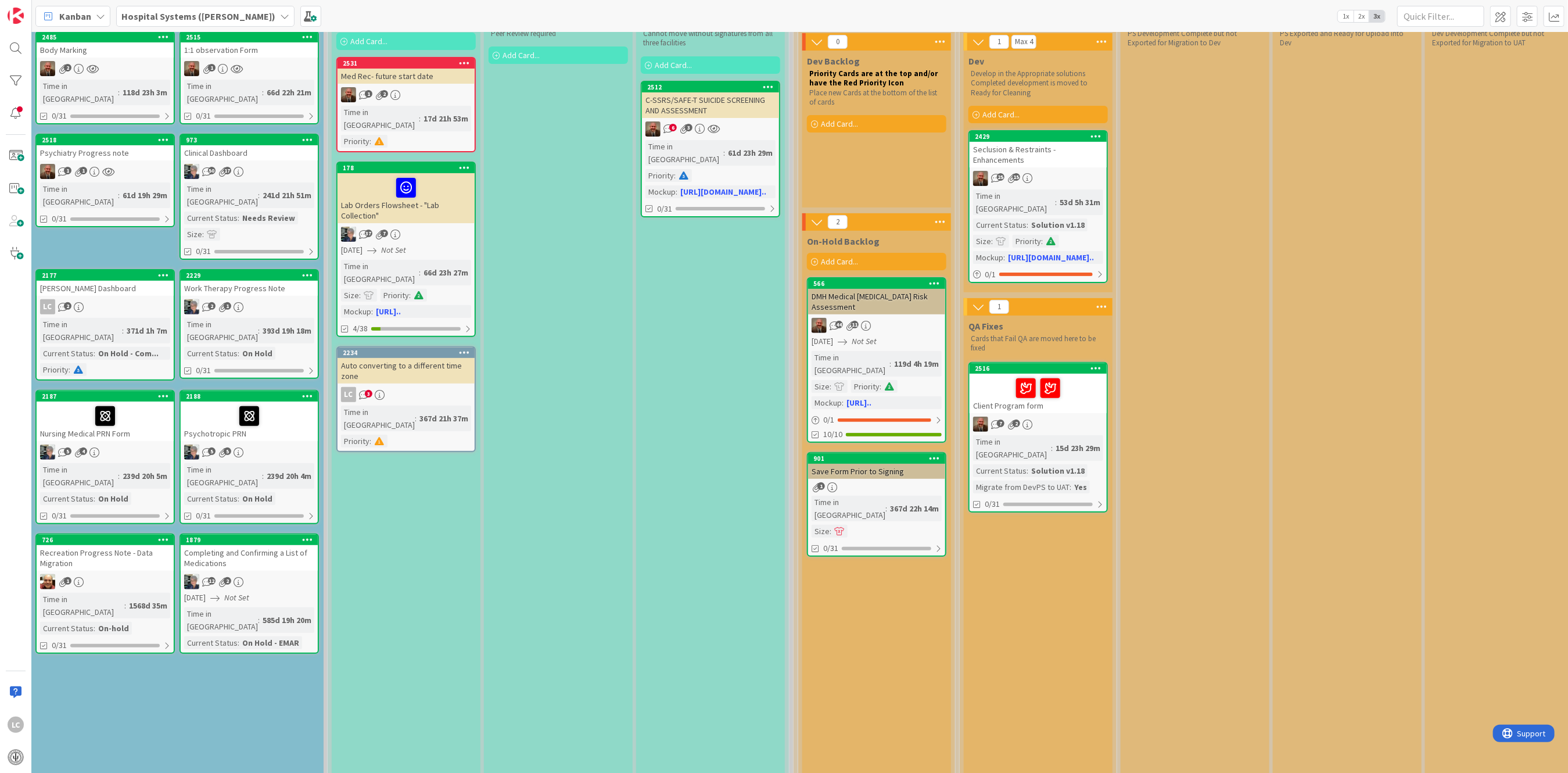
scroll to position [159, 167]
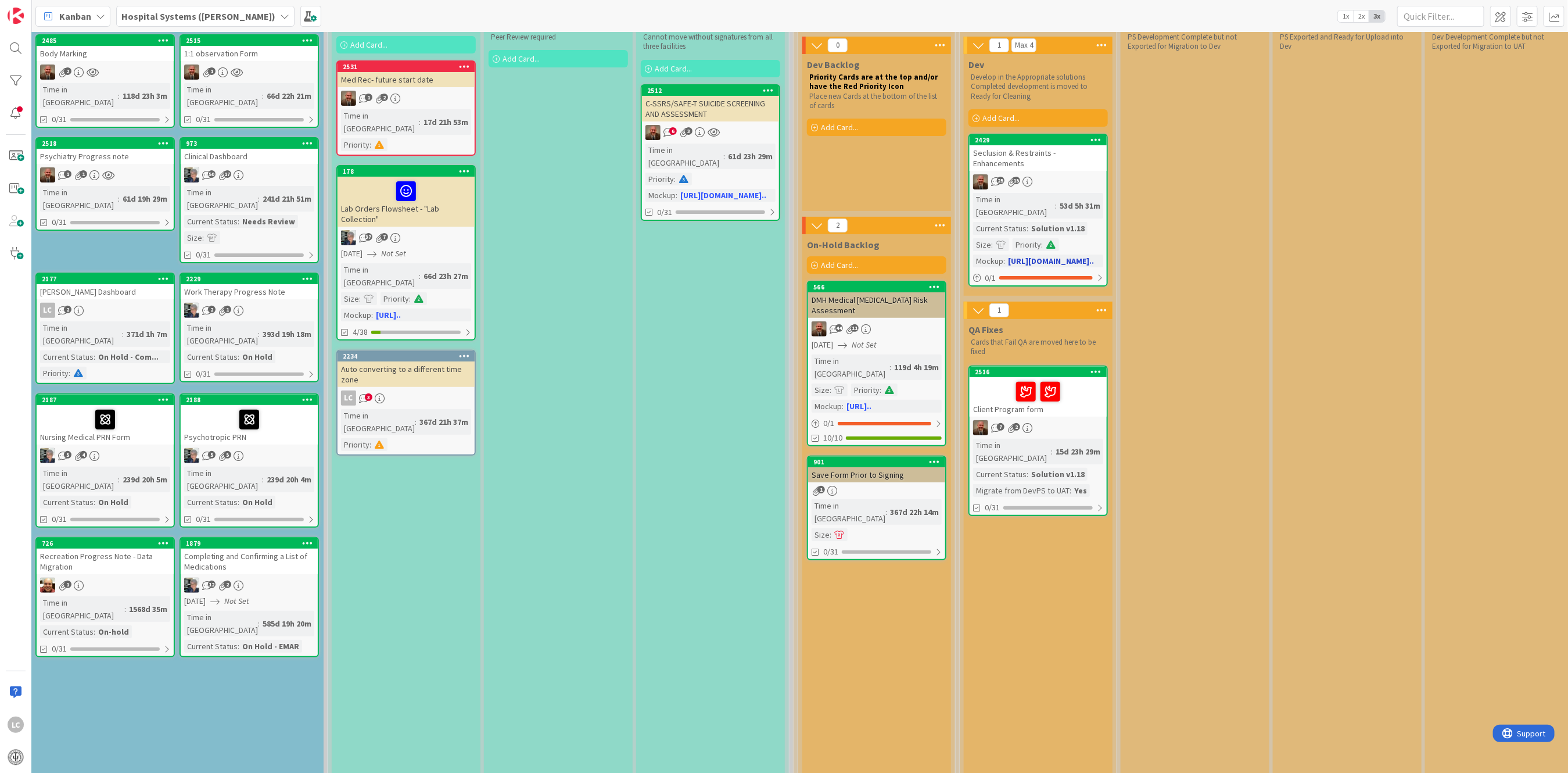
click at [535, 174] on div "25 15" at bounding box center [1038, 182] width 137 height 15
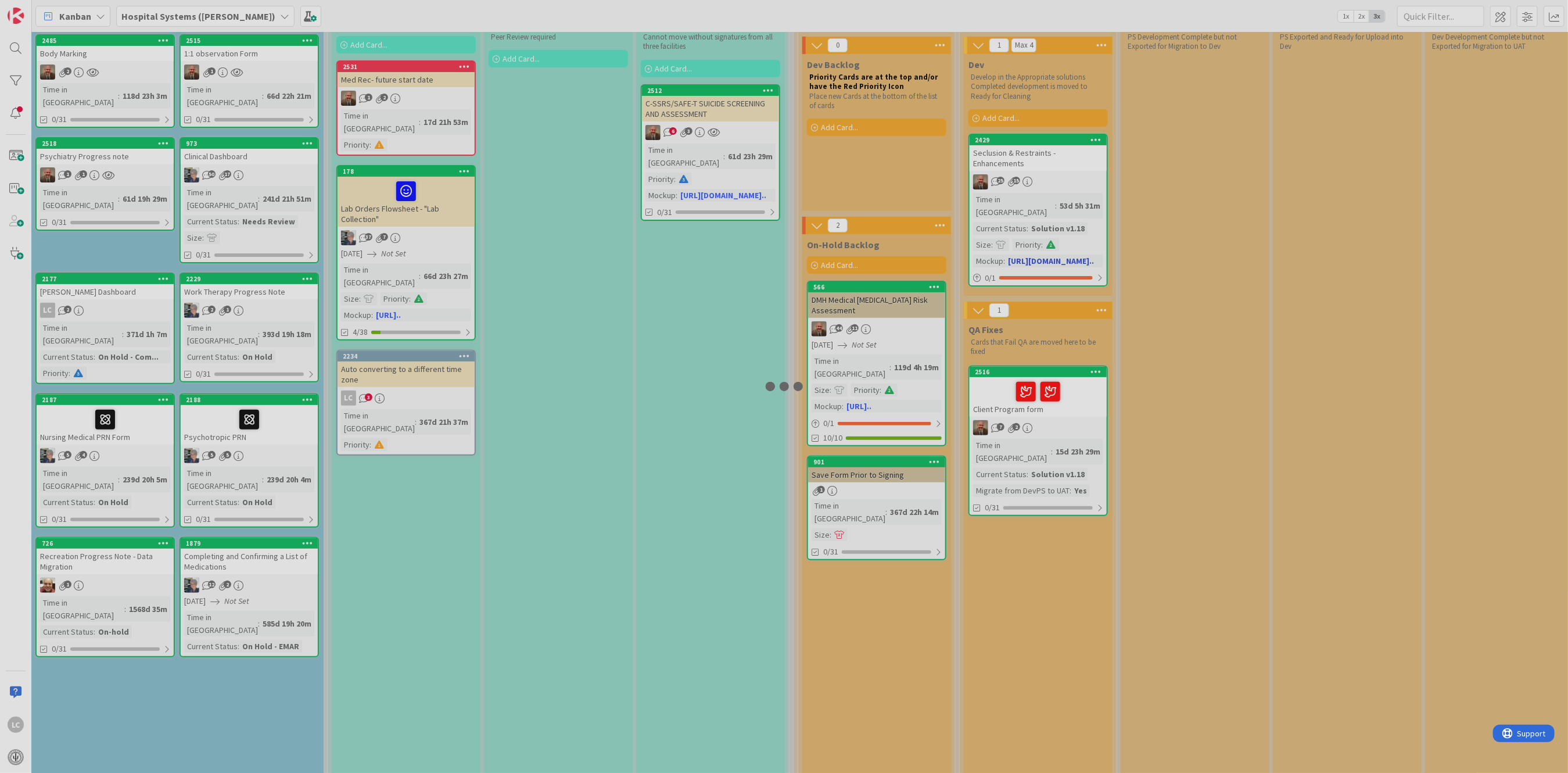
click at [535, 172] on div at bounding box center [784, 386] width 1568 height 773
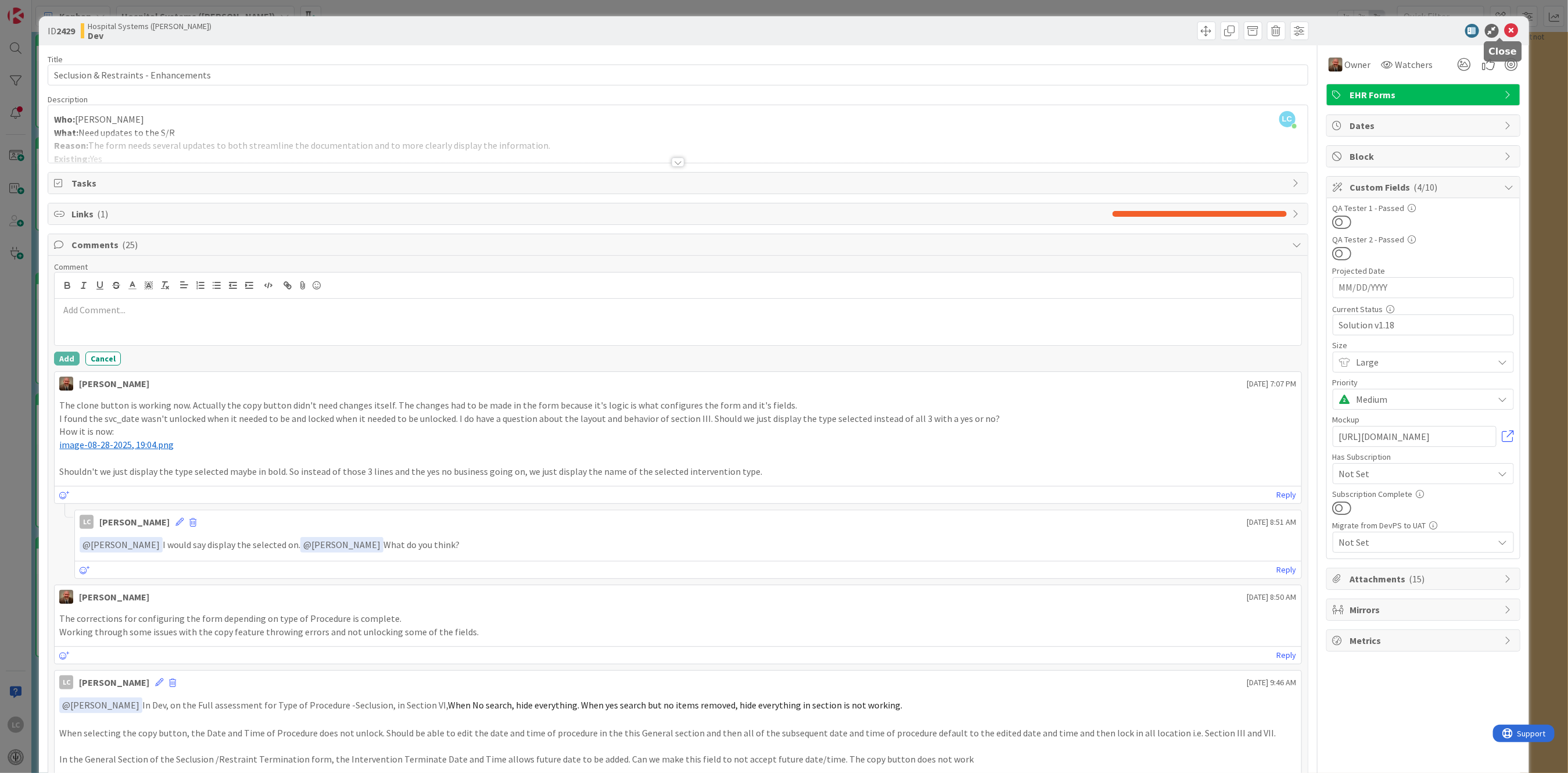
click at [535, 27] on icon at bounding box center [1512, 30] width 14 height 14
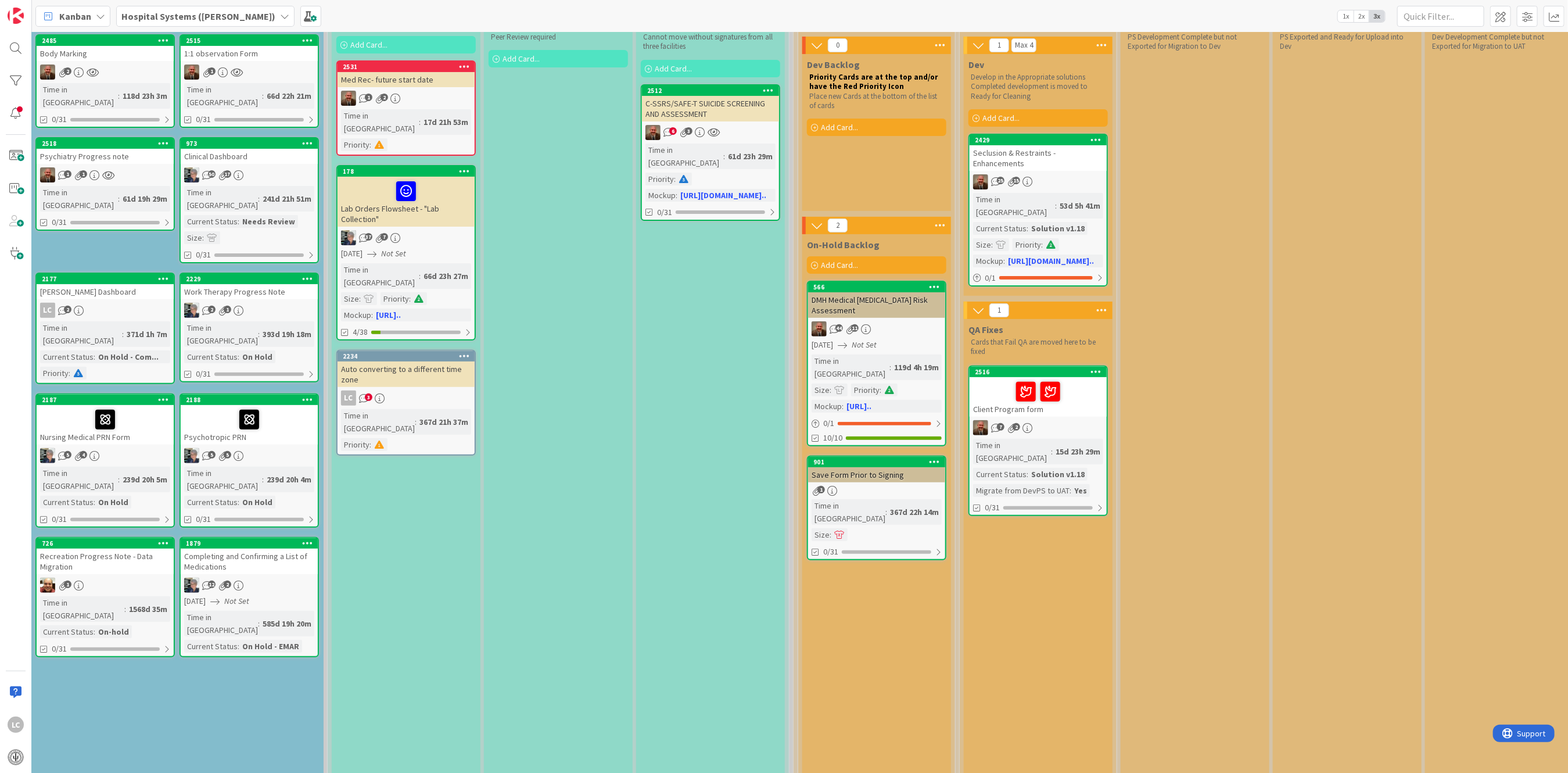
click at [535, 421] on div "7 2" at bounding box center [1038, 428] width 137 height 15
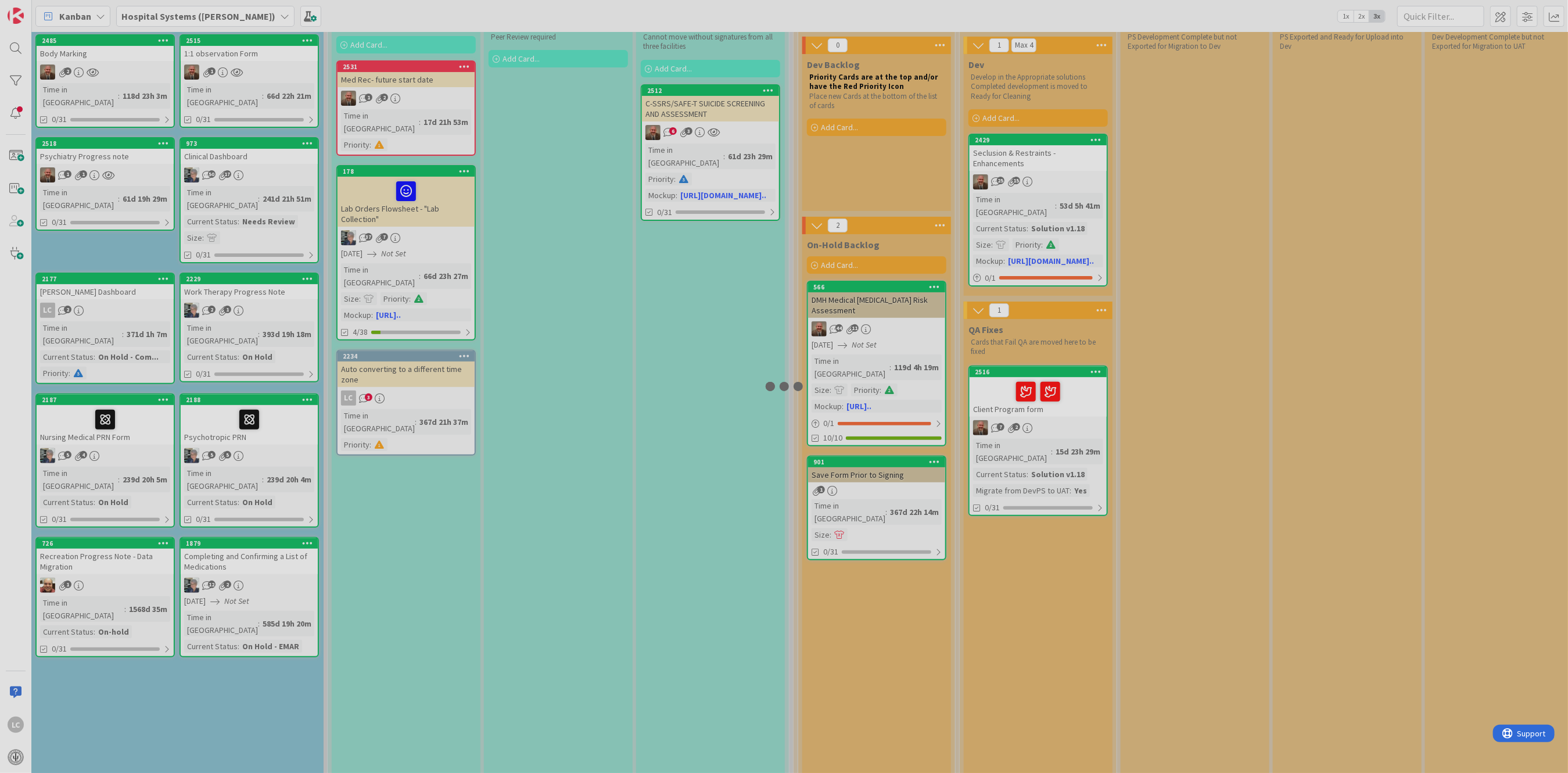
click at [535, 395] on div at bounding box center [784, 386] width 1568 height 773
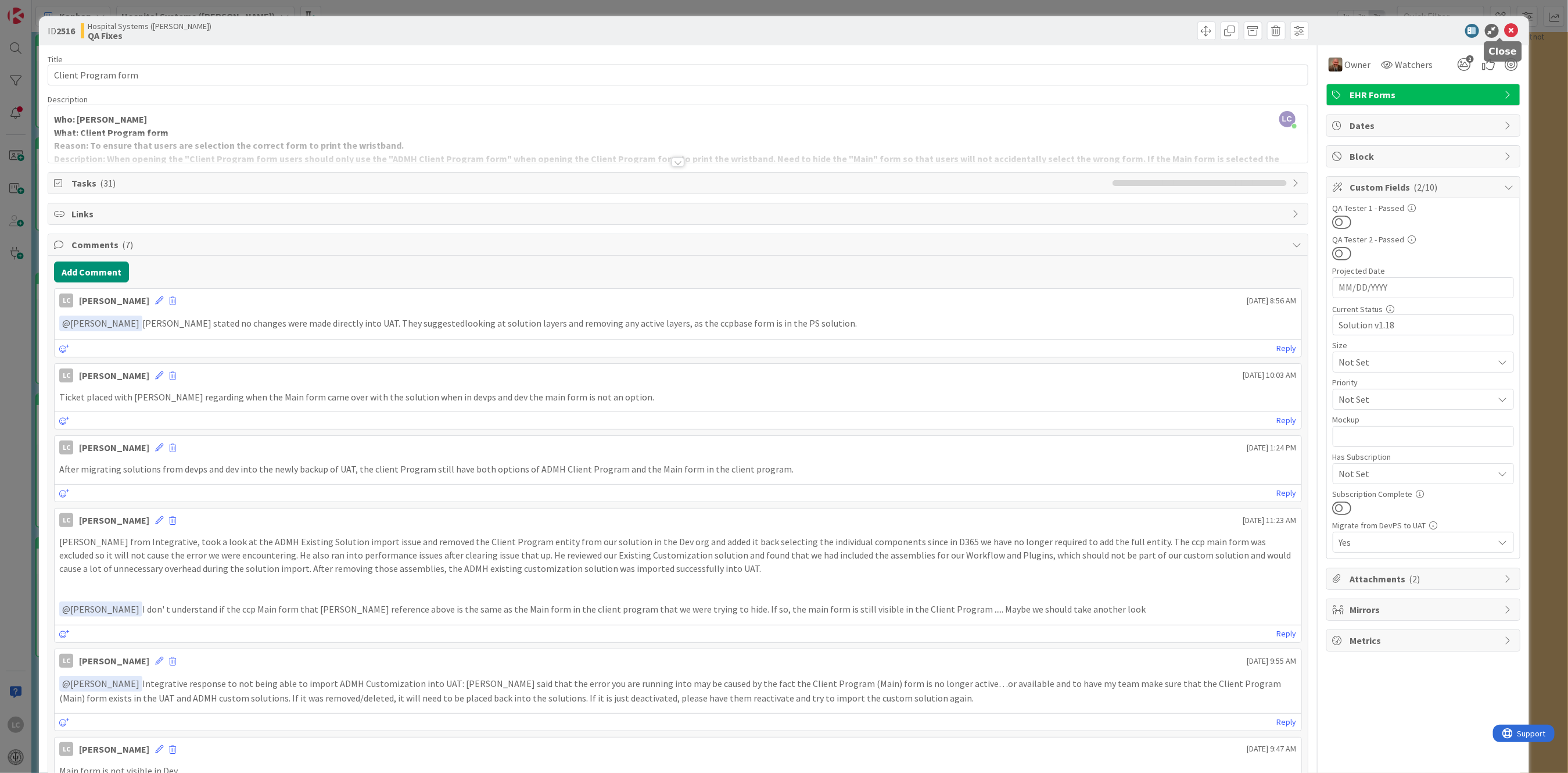
click at [535, 27] on icon at bounding box center [1512, 30] width 14 height 14
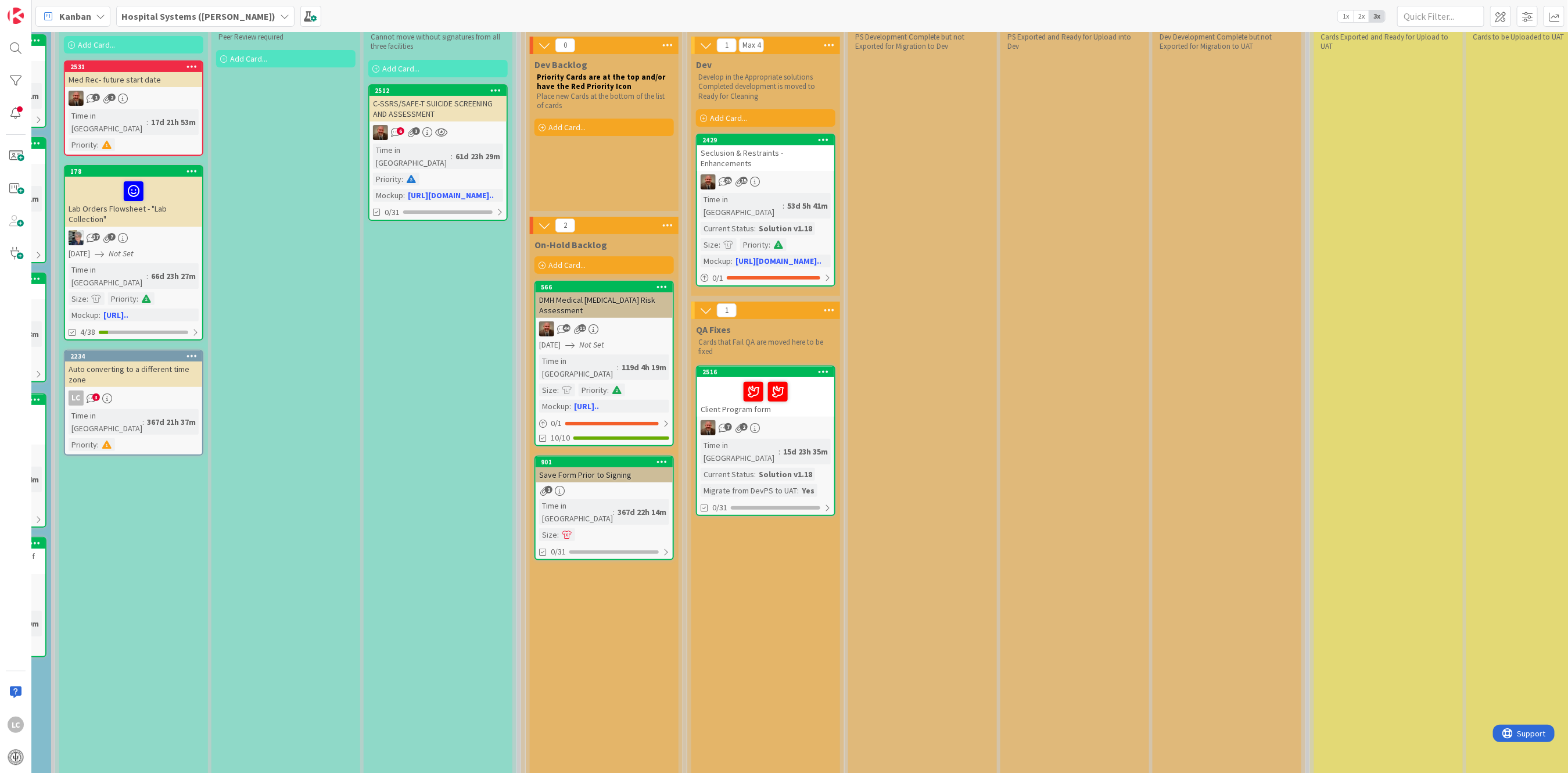
scroll to position [159, 435]
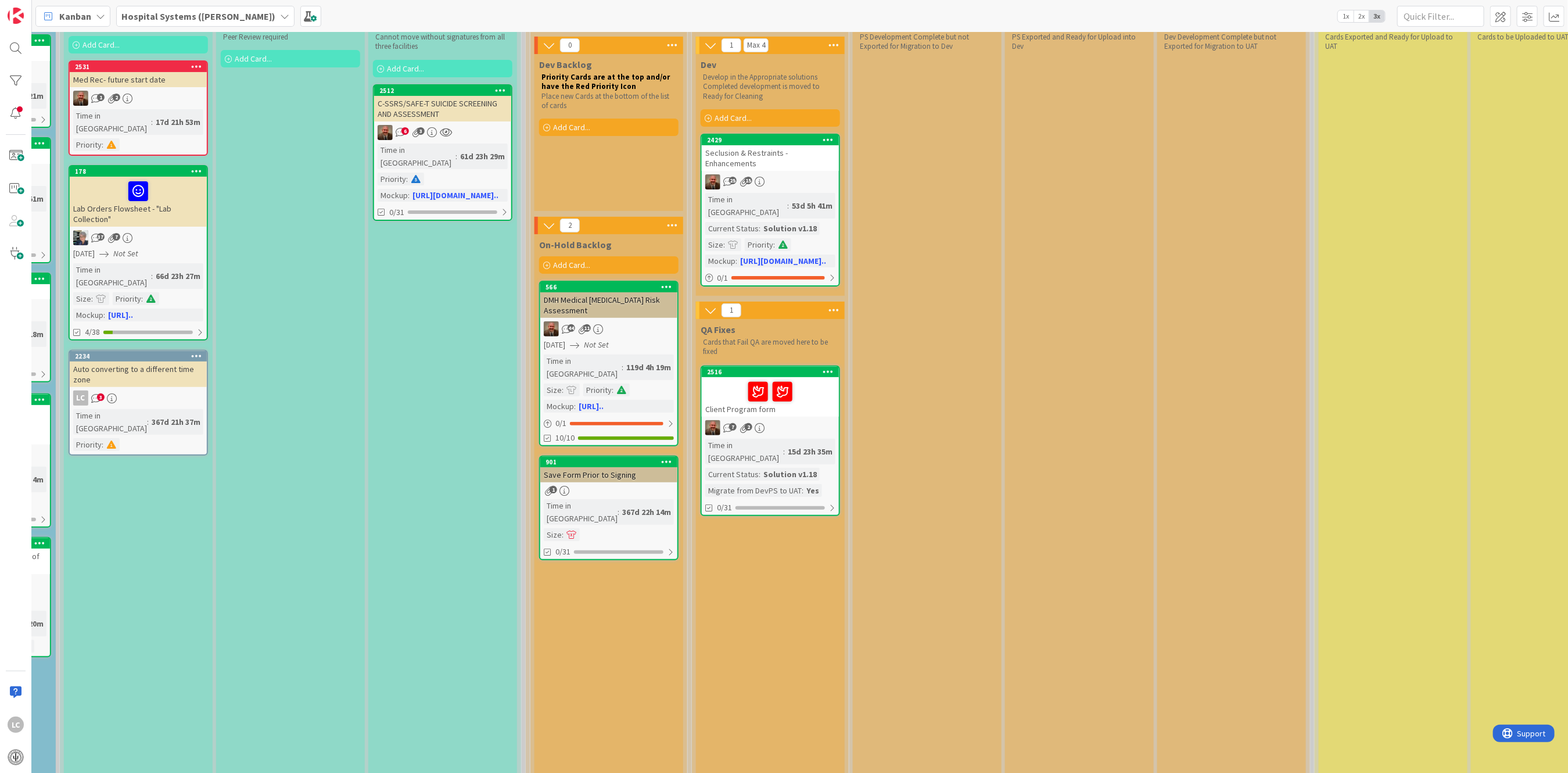
drag, startPoint x: 589, startPoint y: 764, endPoint x: 700, endPoint y: 730, distance: 116.1
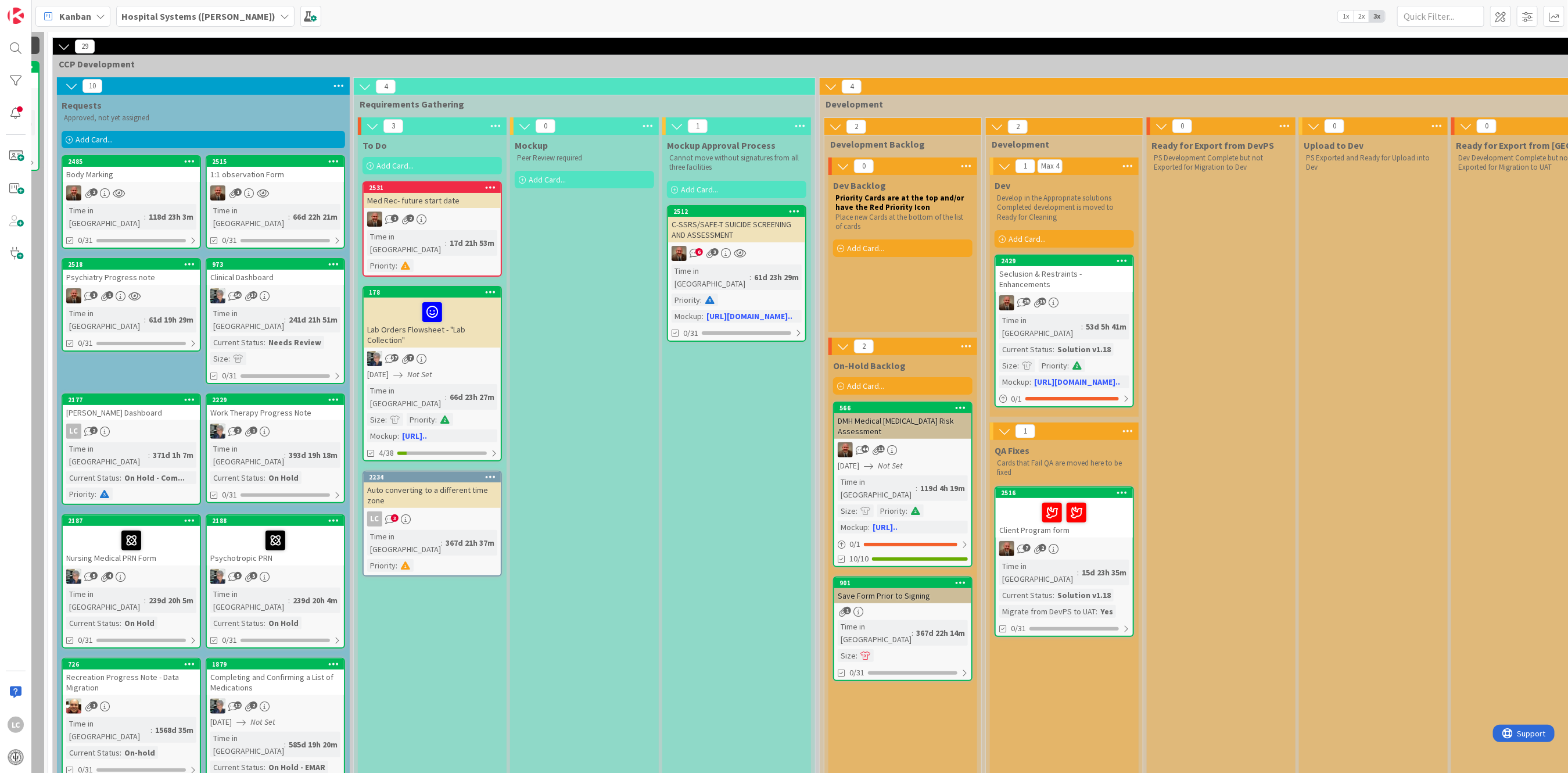
scroll to position [0, 141]
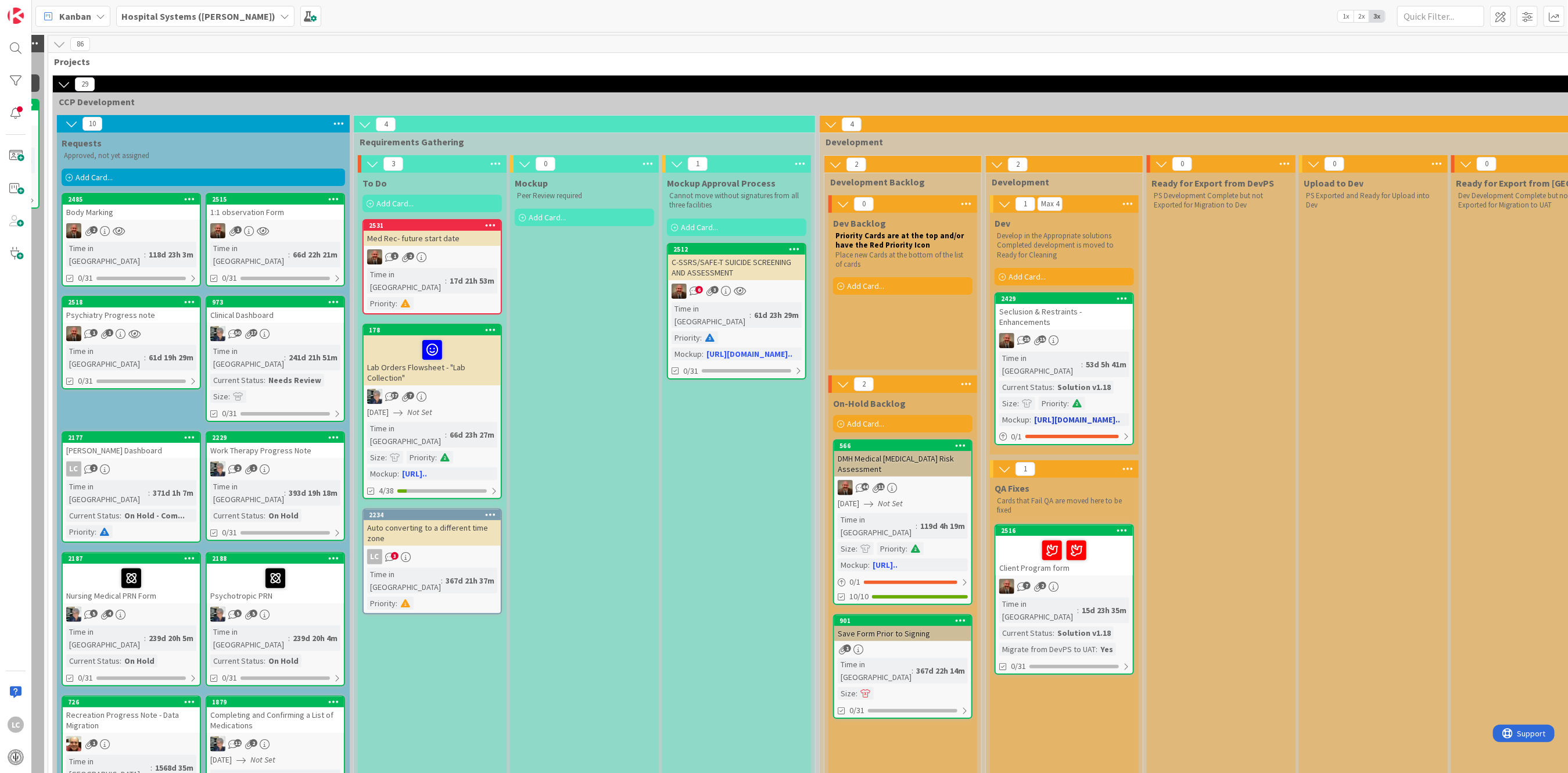
click at [535, 339] on link "2429 Seclusion & Restraints - Enhancements 25 15 Time in Column : 53d 5h 41m Cu…" at bounding box center [1064, 369] width 139 height 153
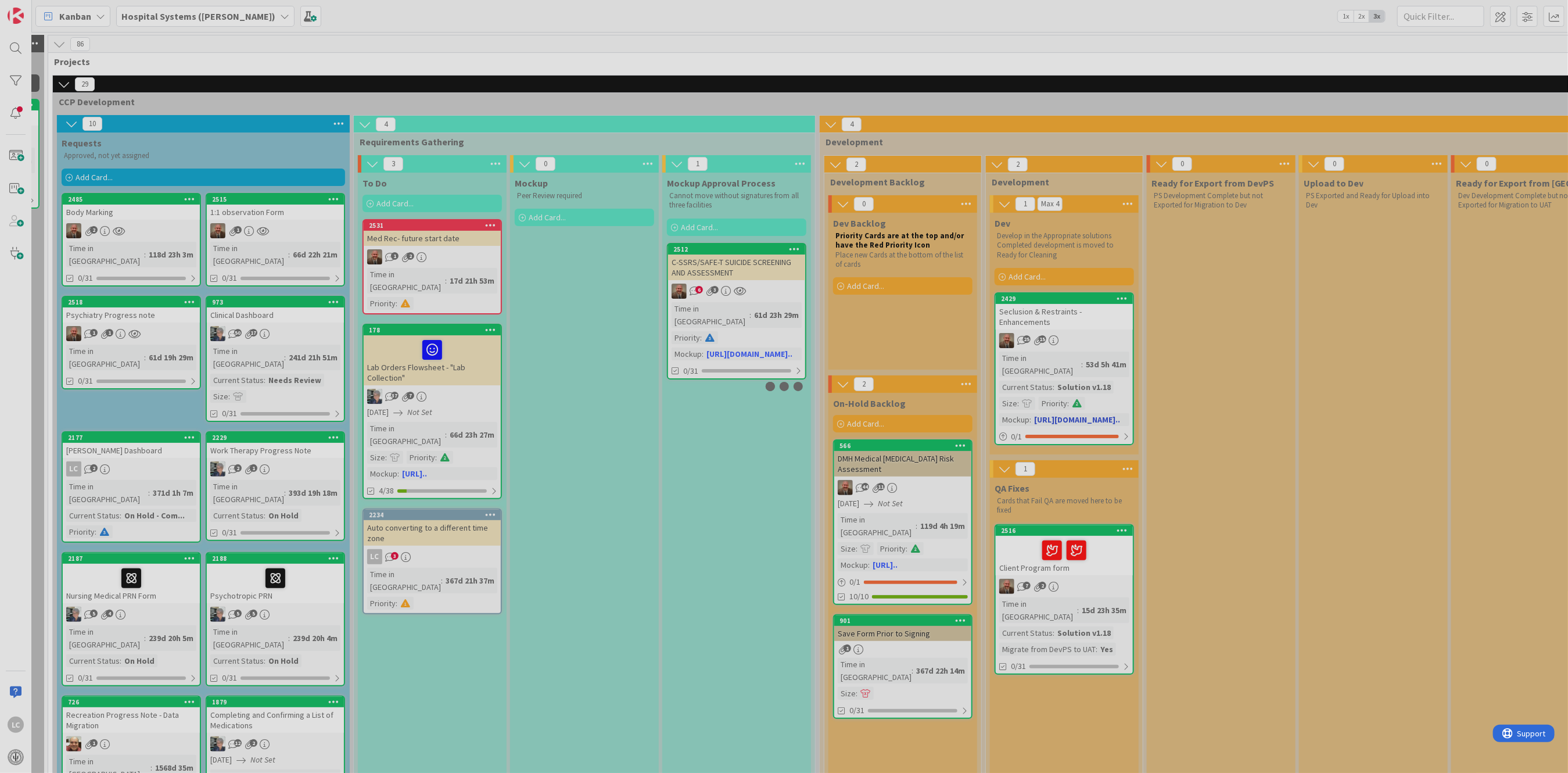
click at [535, 339] on div at bounding box center [784, 386] width 1568 height 773
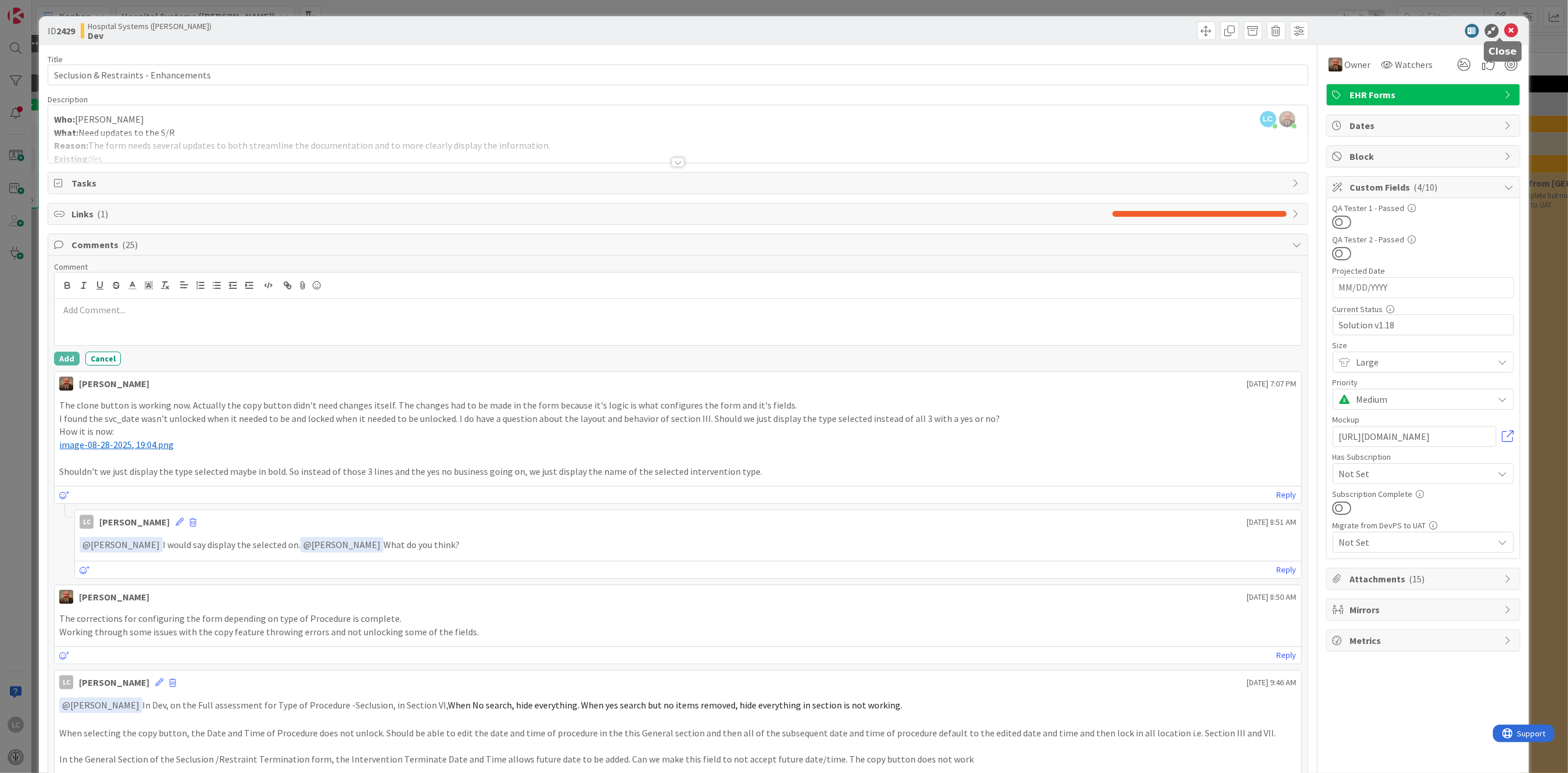
click at [535, 27] on icon at bounding box center [1512, 30] width 14 height 14
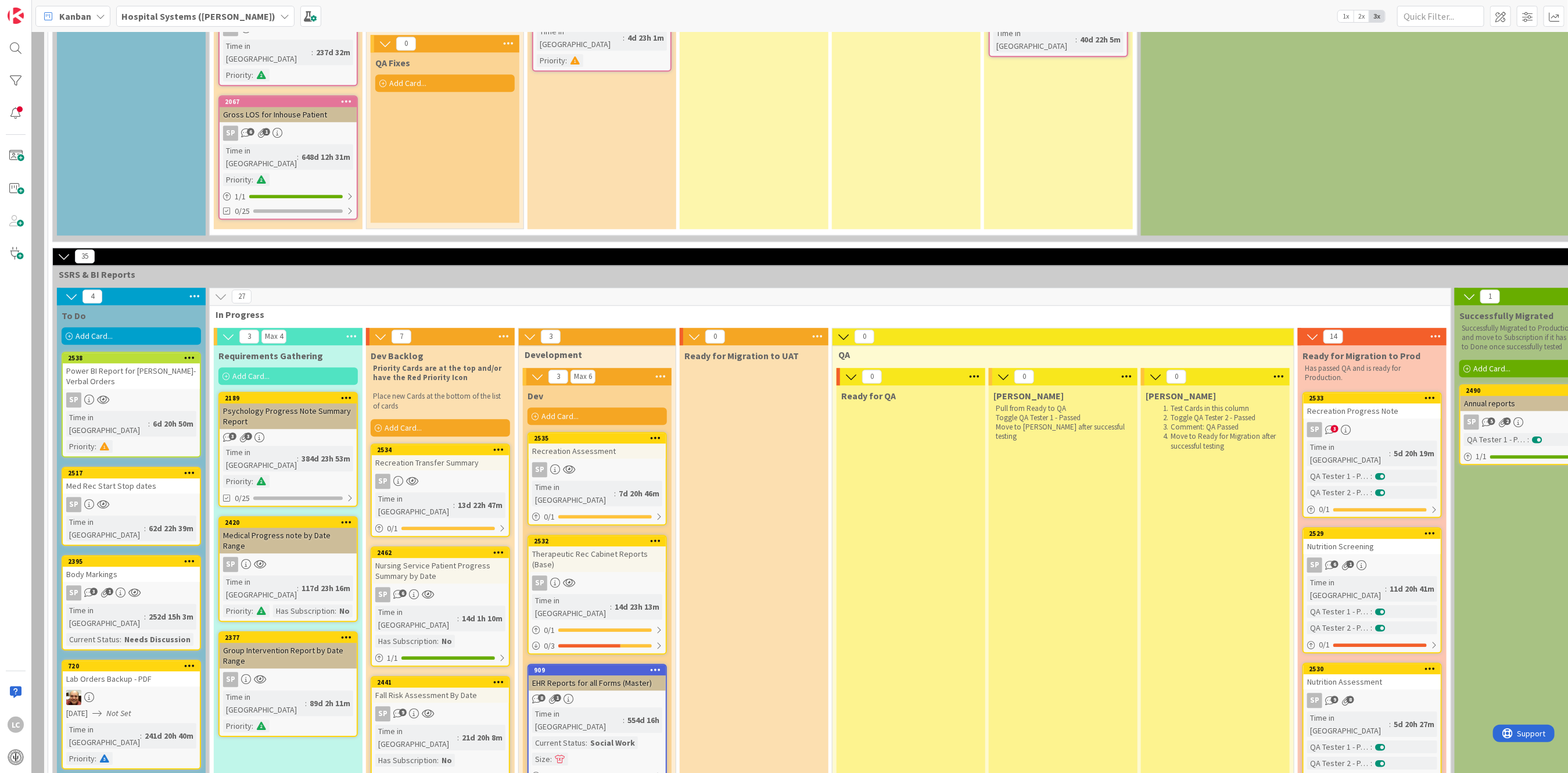
scroll to position [2248, 141]
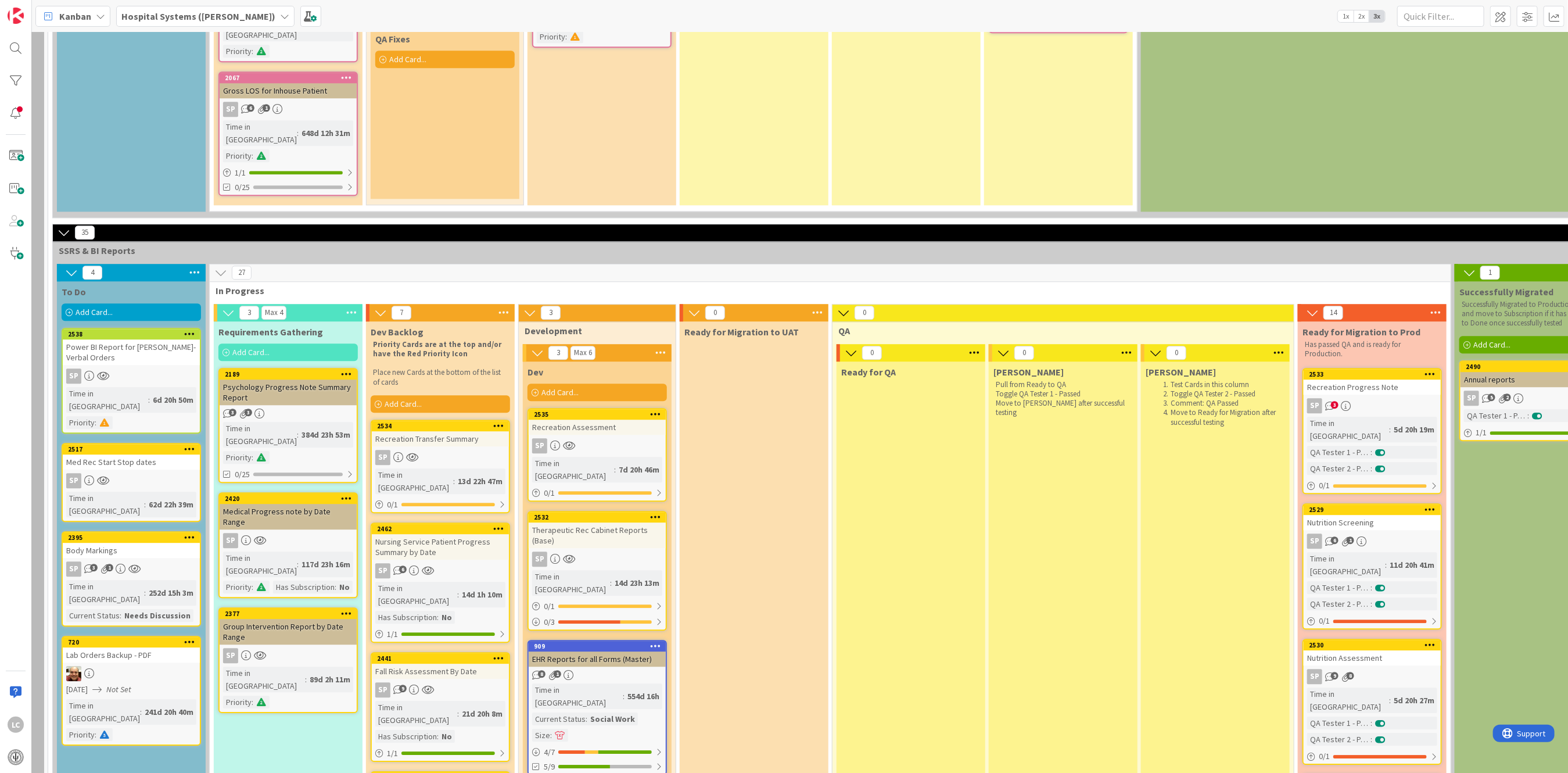
click at [116, 339] on div "Power BI Report for [PERSON_NAME]- Verbal Orders" at bounding box center [131, 351] width 137 height 26
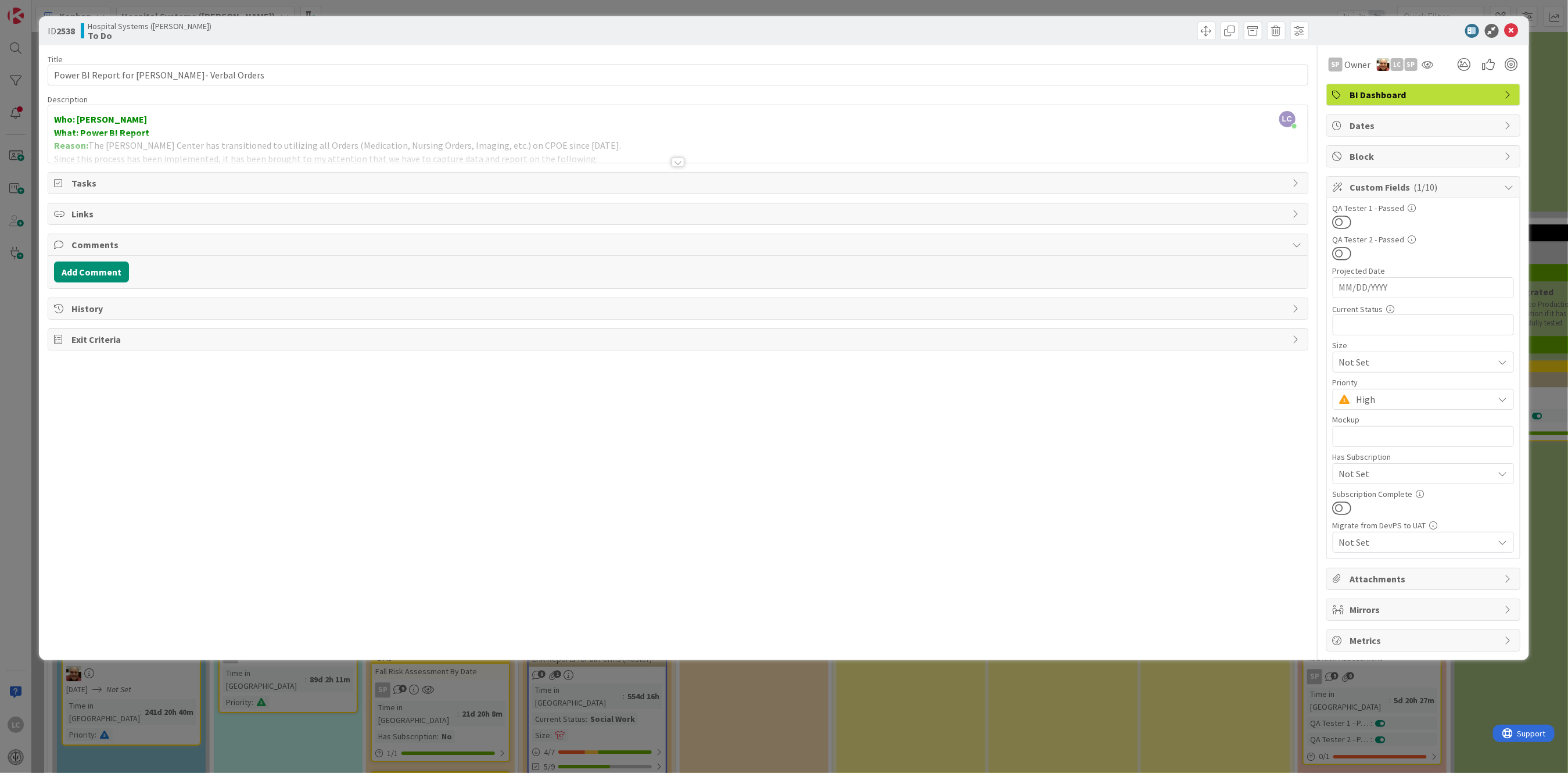
click at [535, 163] on div at bounding box center [678, 162] width 13 height 9
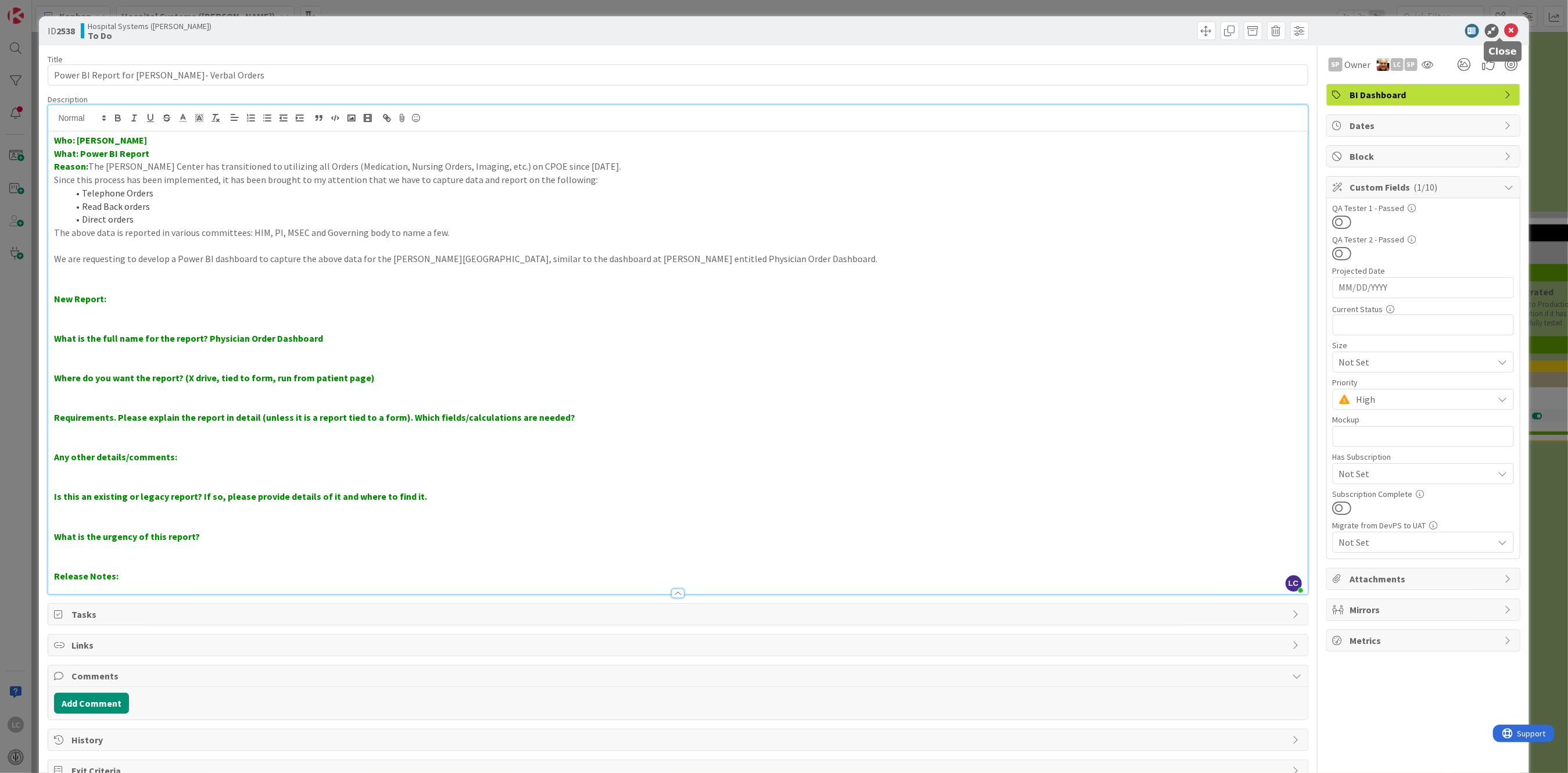
click at [535, 27] on icon at bounding box center [1512, 30] width 14 height 14
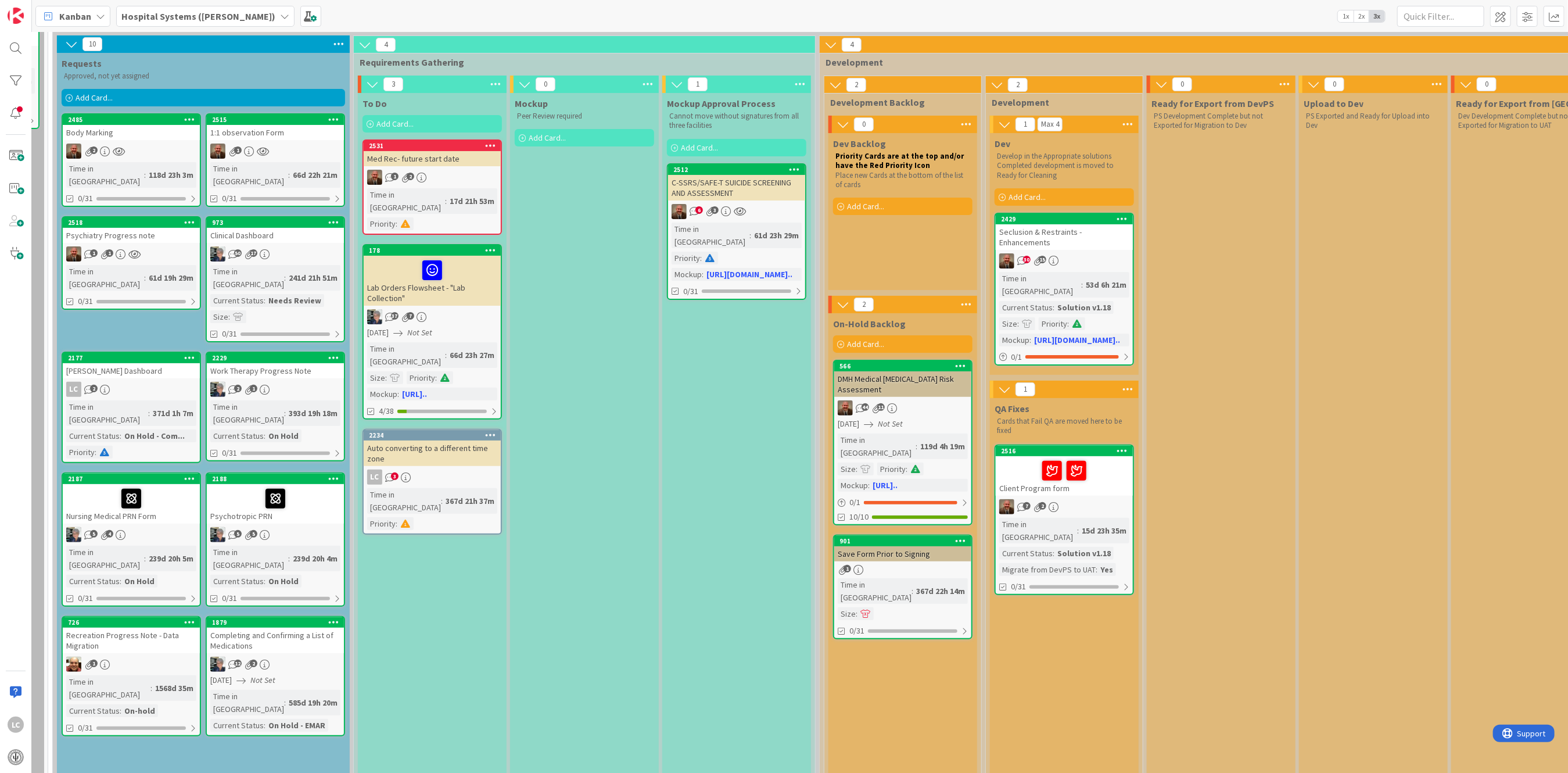
scroll to position [2, 141]
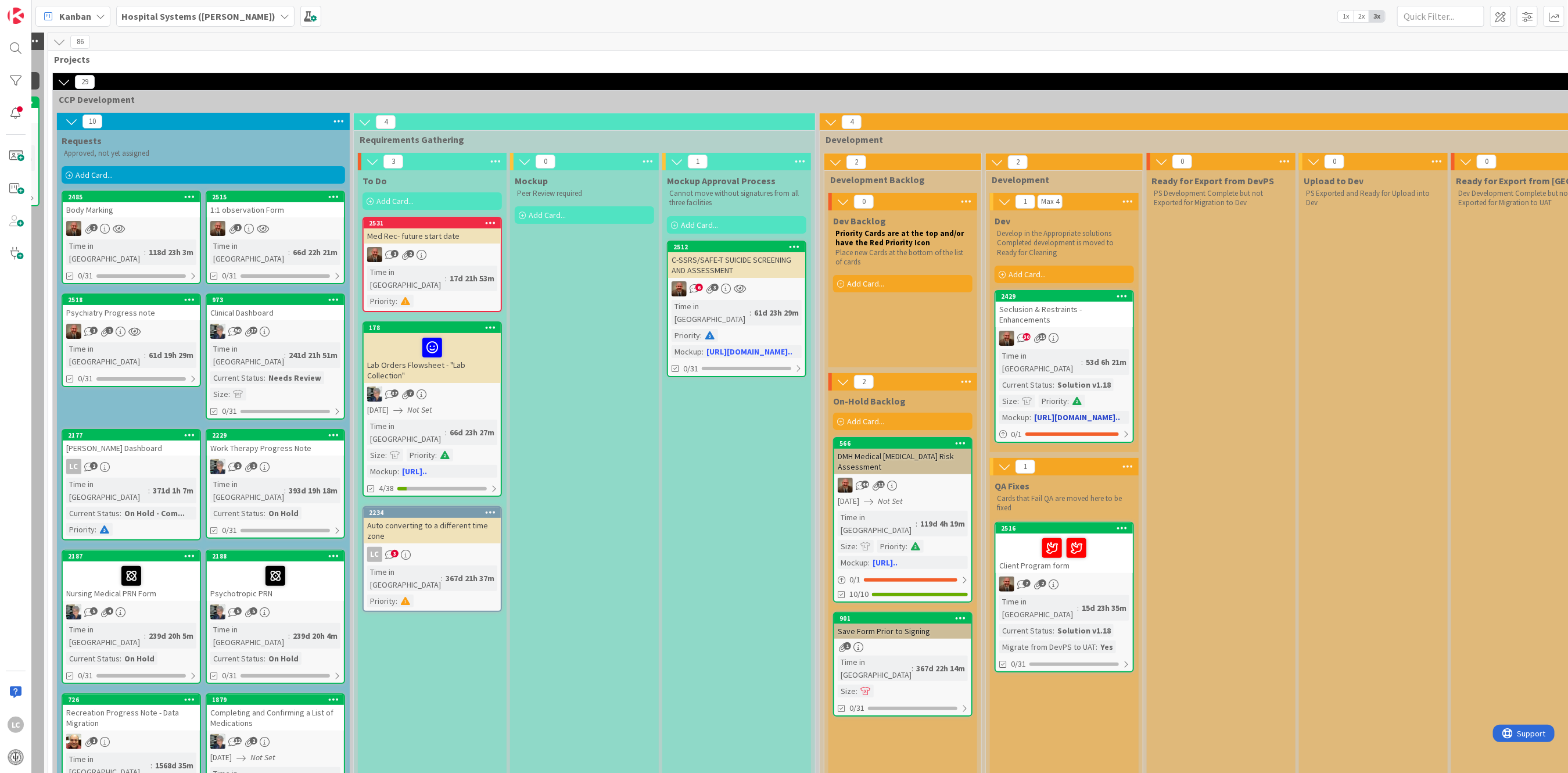
click at [535, 302] on div "Seclusion & Restraints - Enhancements" at bounding box center [1064, 315] width 137 height 26
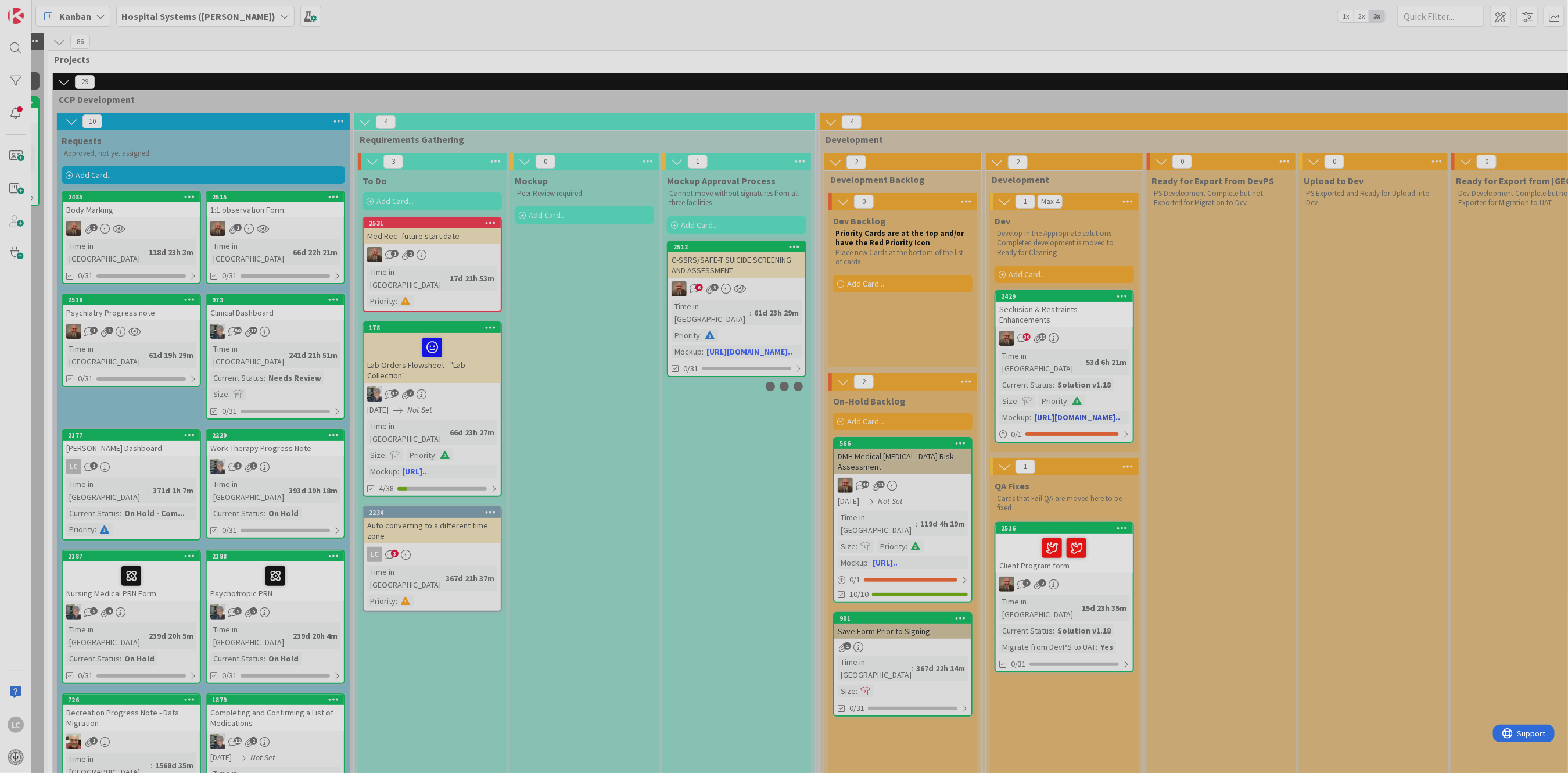
click at [535, 301] on div at bounding box center [784, 386] width 1568 height 773
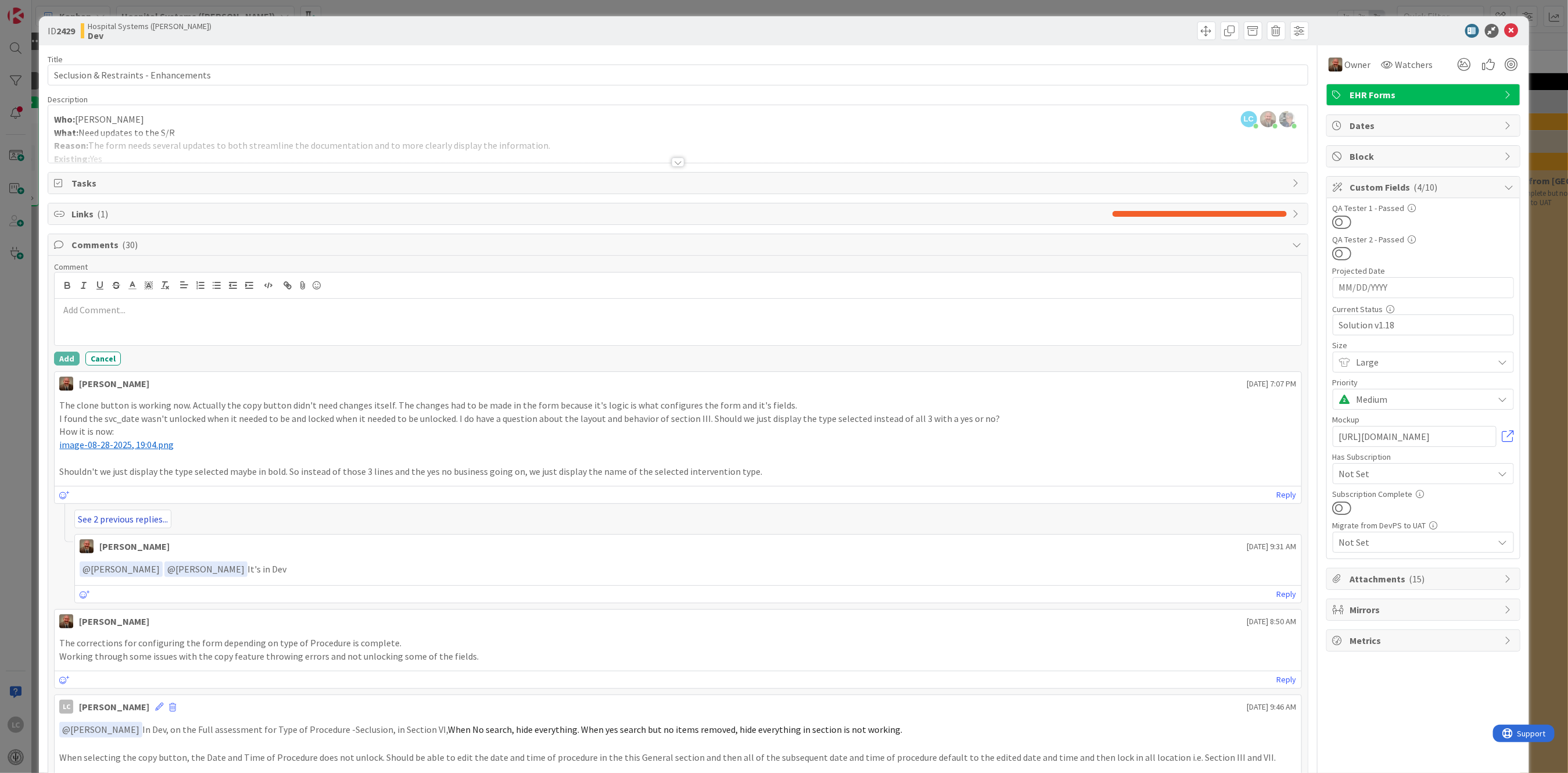
click at [108, 517] on link "See 2 previous replies..." at bounding box center [123, 519] width 97 height 19
